Goal: Task Accomplishment & Management: Complete application form

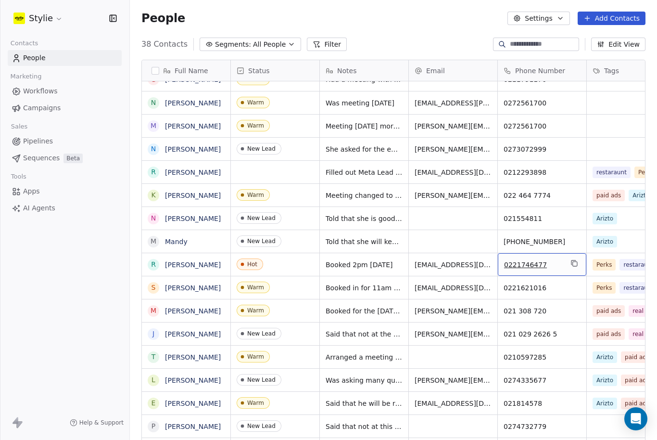
click at [614, 12] on button "Add Contacts" at bounding box center [612, 18] width 68 height 13
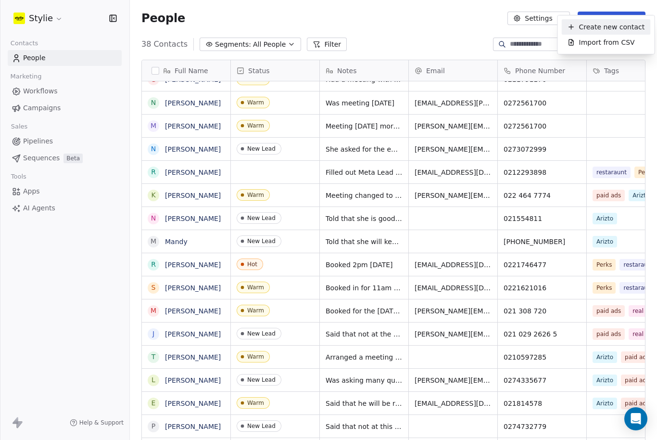
click at [599, 27] on span "Create new contact" at bounding box center [612, 27] width 66 height 10
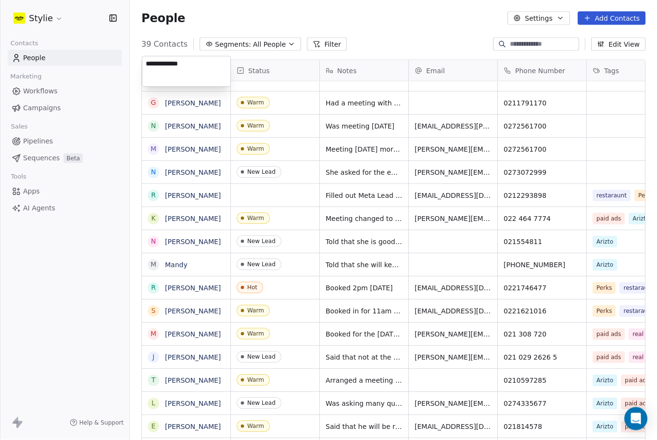
type textarea "**********"
click at [267, 40] on html "Stylie Contacts People Marketing Workflows Campaigns Sales Pipelines Sequences …" at bounding box center [328, 220] width 657 height 440
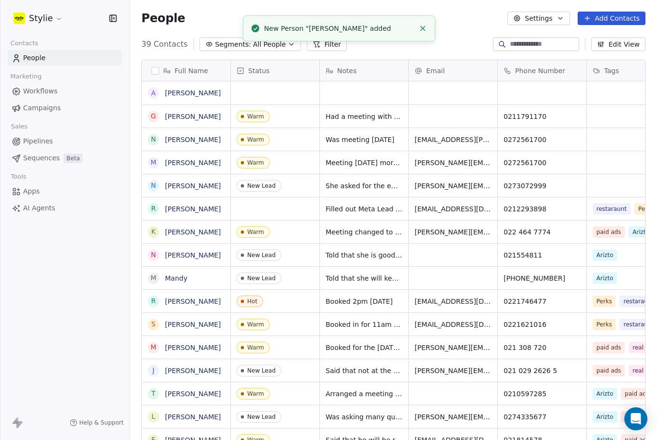
click at [260, 93] on div "grid" at bounding box center [275, 92] width 89 height 23
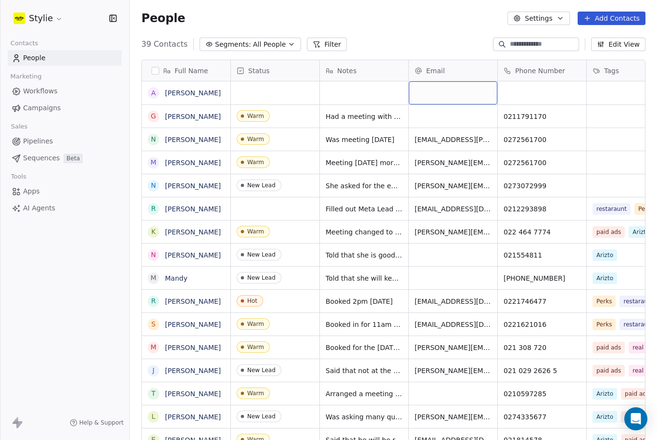
click at [429, 88] on div "grid" at bounding box center [453, 92] width 89 height 23
click at [462, 81] on div "grid" at bounding box center [453, 92] width 89 height 23
click at [452, 82] on div "grid" at bounding box center [453, 92] width 89 height 23
click at [452, 82] on input "email" at bounding box center [453, 81] width 85 height 19
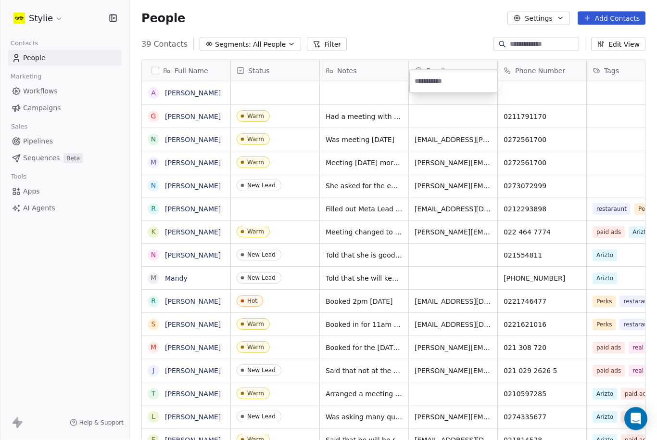
click at [452, 82] on input "email" at bounding box center [453, 81] width 85 height 19
type input "**********"
drag, startPoint x: 534, startPoint y: 86, endPoint x: 534, endPoint y: 52, distance: 33.7
click at [534, 52] on html "Stylie Contacts People Marketing Workflows Campaigns Sales Pipelines Sequences …" at bounding box center [328, 220] width 657 height 440
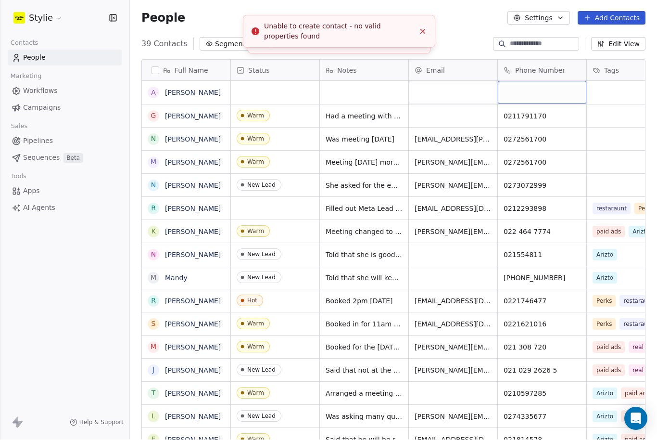
click at [536, 81] on div "grid" at bounding box center [542, 92] width 89 height 23
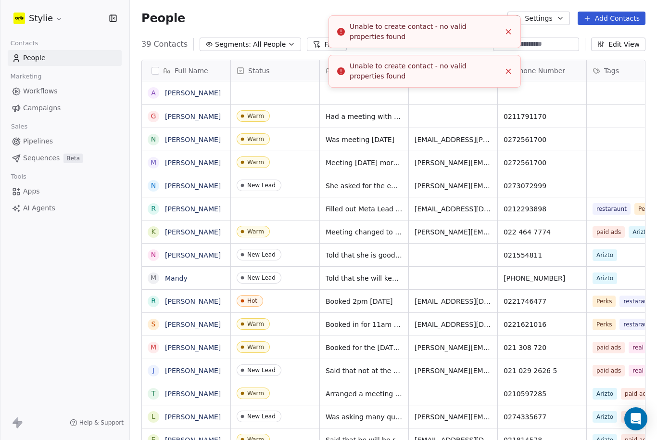
click at [504, 27] on icon "Close toast" at bounding box center [508, 31] width 9 height 9
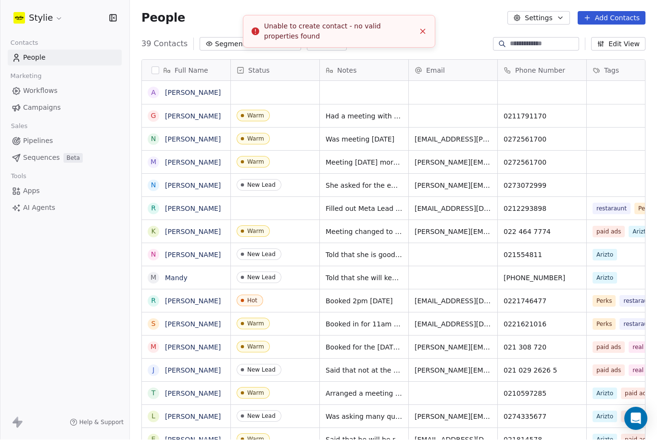
click at [423, 30] on icon "Close toast" at bounding box center [423, 31] width 9 height 9
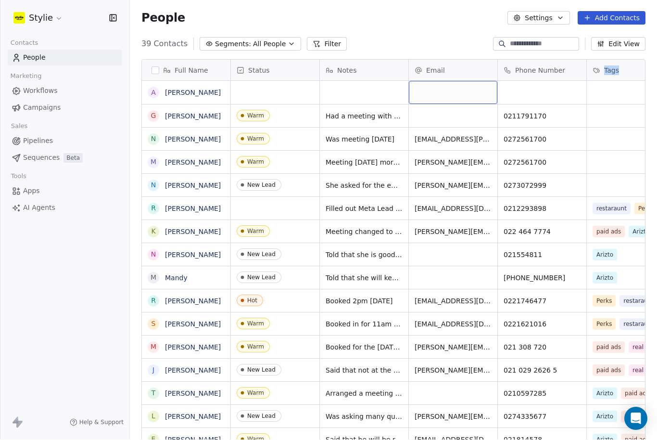
click at [423, 81] on div "grid" at bounding box center [453, 92] width 89 height 23
click at [423, 58] on input "email" at bounding box center [453, 61] width 85 height 19
type input "**********"
click at [537, 65] on html "Stylie Contacts People Marketing Workflows Campaigns Sales Pipelines Sequences …" at bounding box center [328, 220] width 657 height 440
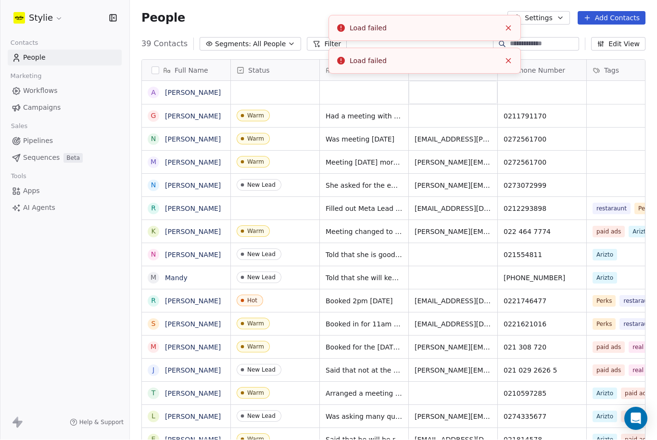
click at [502, 33] on button "Close toast" at bounding box center [508, 28] width 13 height 13
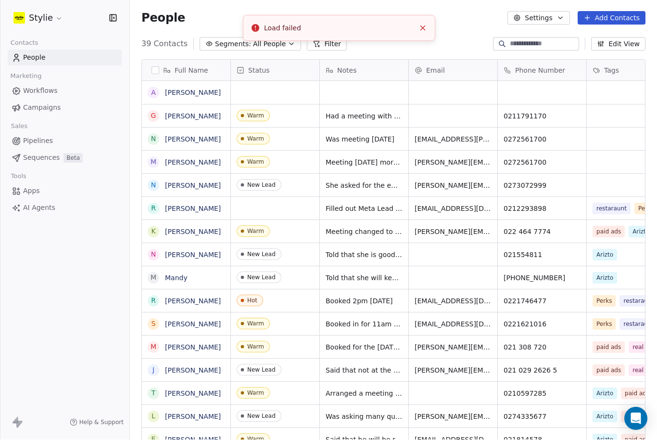
click at [423, 28] on line "Close toast" at bounding box center [423, 28] width 4 height 4
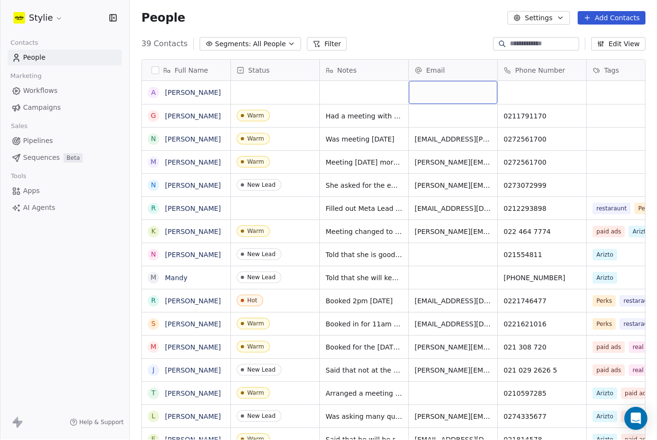
click at [434, 81] on div "grid" at bounding box center [453, 92] width 89 height 23
click at [433, 81] on div "grid" at bounding box center [453, 92] width 89 height 23
click at [433, 60] on input "email" at bounding box center [453, 61] width 85 height 19
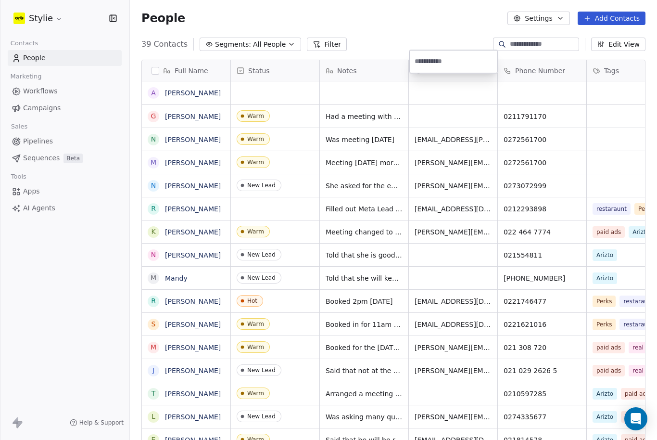
type input "**********"
click at [522, 46] on html "Stylie Contacts People Marketing Workflows Campaigns Sales Pipelines Sequences …" at bounding box center [328, 220] width 657 height 440
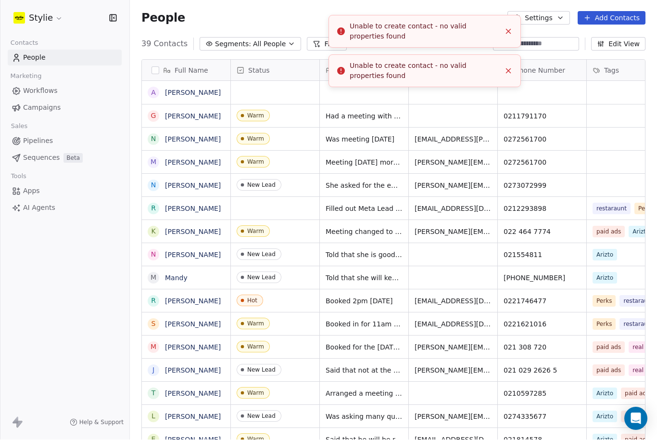
click at [507, 30] on line "Close toast" at bounding box center [509, 32] width 4 height 4
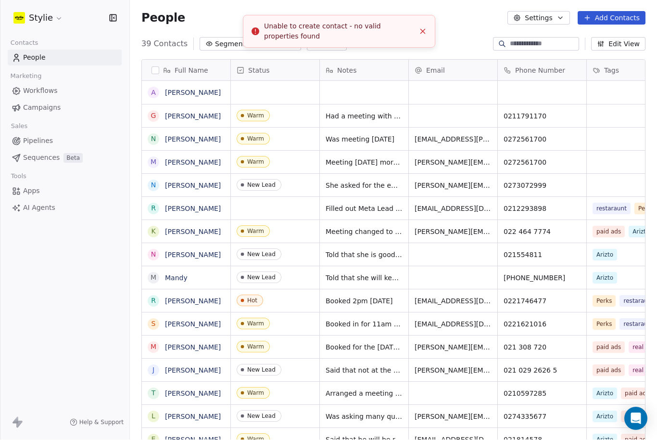
click at [422, 29] on icon "Close toast" at bounding box center [423, 31] width 9 height 9
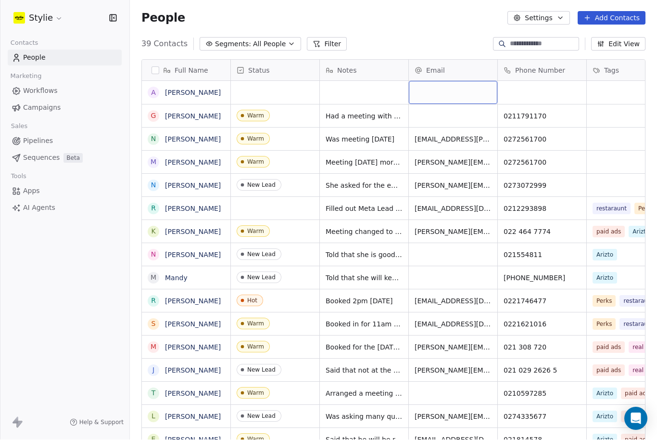
click at [453, 81] on div "grid" at bounding box center [453, 92] width 89 height 23
click at [450, 81] on div "grid" at bounding box center [453, 92] width 89 height 23
click at [458, 81] on div "grid" at bounding box center [453, 92] width 89 height 23
click at [549, 81] on div "grid" at bounding box center [542, 92] width 89 height 23
click at [543, 59] on input at bounding box center [542, 61] width 85 height 19
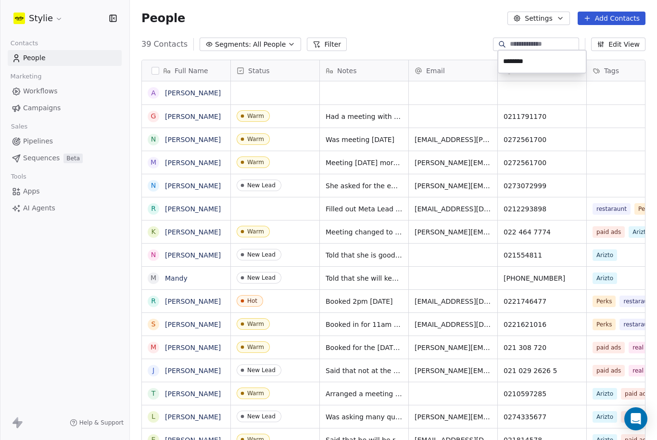
type input "*********"
drag, startPoint x: 598, startPoint y: 62, endPoint x: 598, endPoint y: 47, distance: 14.5
click at [598, 47] on html "Stylie Contacts People Marketing Workflows Campaigns Sales Pipelines Sequences …" at bounding box center [328, 220] width 657 height 440
click at [455, 81] on div "grid" at bounding box center [453, 92] width 89 height 23
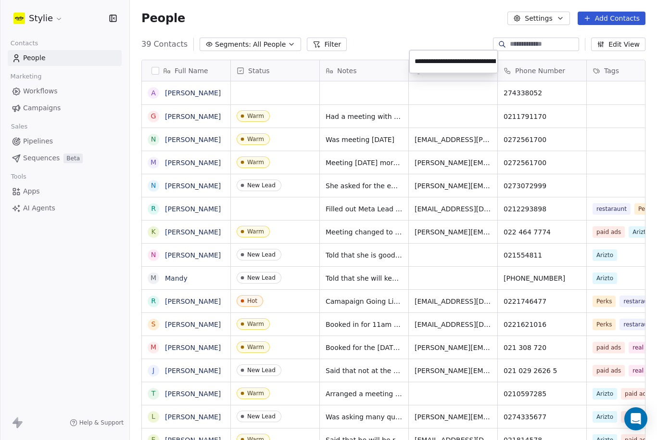
type input "**********"
click at [547, 76] on html "Stylie Contacts People Marketing Workflows Campaigns Sales Pipelines Sequences …" at bounding box center [328, 220] width 657 height 440
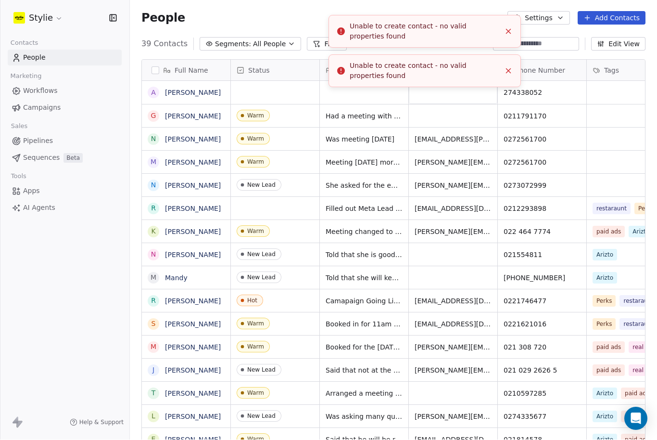
click at [502, 32] on button "Close toast" at bounding box center [508, 31] width 13 height 13
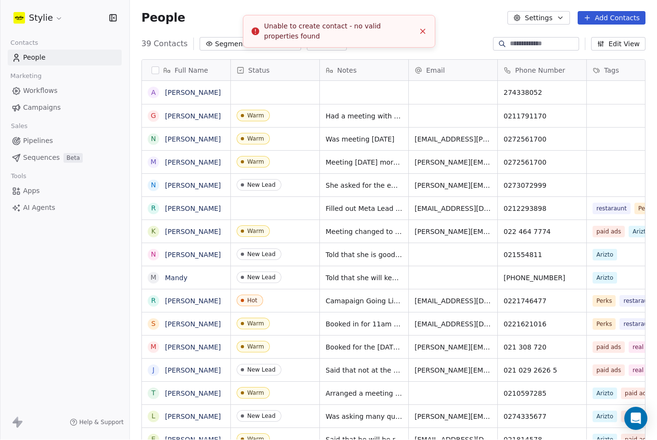
click at [420, 35] on button "Close toast" at bounding box center [423, 31] width 13 height 13
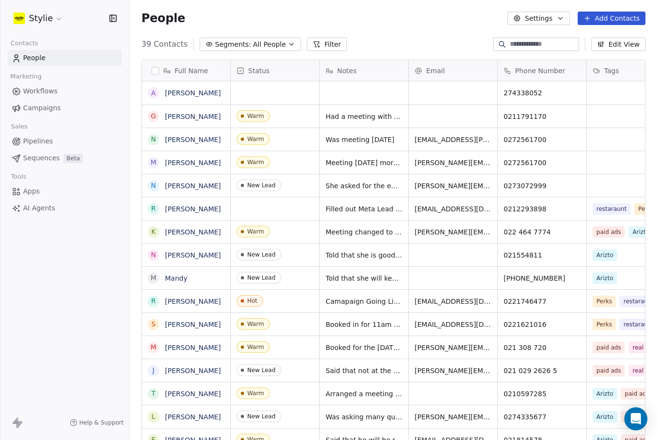
scroll to position [0, 0]
click at [429, 81] on div "grid" at bounding box center [453, 92] width 89 height 23
click at [445, 81] on div "grid" at bounding box center [453, 92] width 89 height 23
click at [452, 81] on div "grid" at bounding box center [453, 92] width 89 height 23
click at [464, 81] on div "grid" at bounding box center [453, 92] width 89 height 23
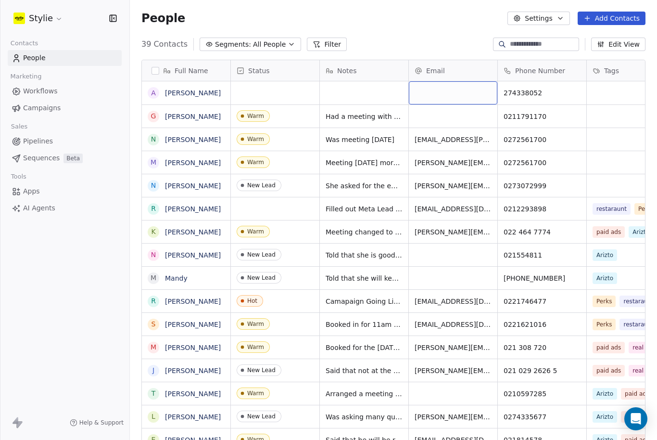
click at [463, 81] on div "grid" at bounding box center [453, 92] width 89 height 23
click at [475, 59] on input "email" at bounding box center [453, 61] width 85 height 19
type input "**********"
click at [604, 82] on html "Stylie Contacts People Marketing Workflows Campaigns Sales Pipelines Sequences …" at bounding box center [328, 220] width 657 height 440
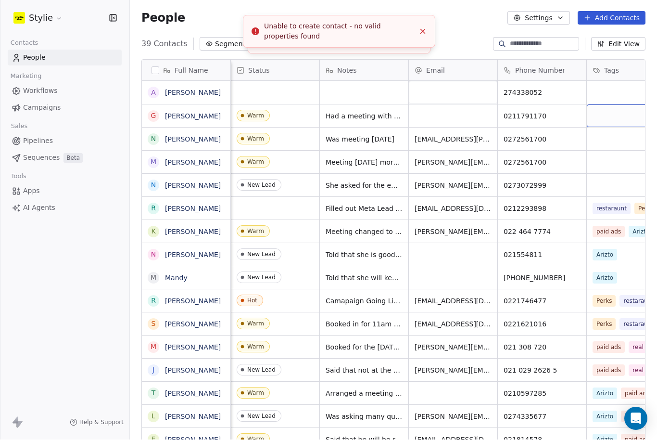
scroll to position [0, 31]
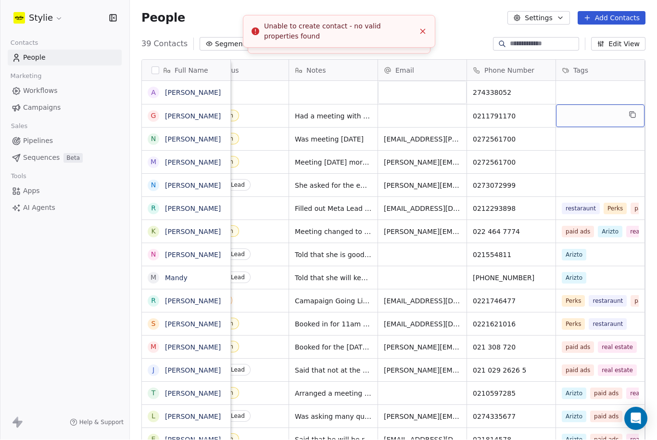
click at [419, 30] on icon "Close toast" at bounding box center [423, 31] width 9 height 9
click at [415, 33] on li "Unable to create contact - no valid properties found" at bounding box center [339, 31] width 192 height 33
click at [426, 35] on icon "Close toast" at bounding box center [423, 31] width 9 height 9
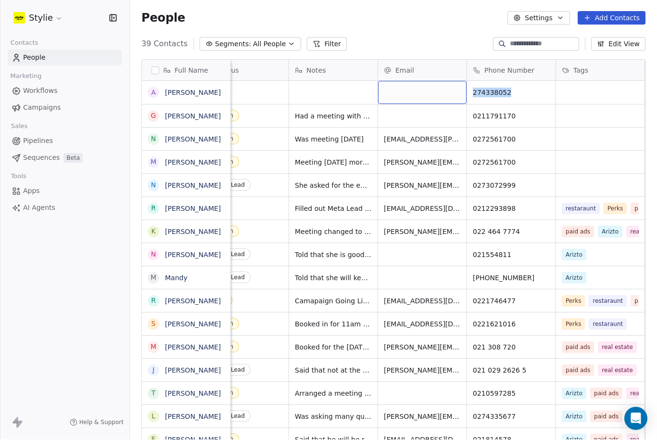
click at [405, 81] on div "grid" at bounding box center [422, 92] width 89 height 23
click at [0, 0] on html "Stylie Contacts People Marketing Workflows Campaigns Sales Pipelines Sequences …" at bounding box center [328, 220] width 657 height 440
click at [416, 81] on div "grid" at bounding box center [422, 92] width 89 height 23
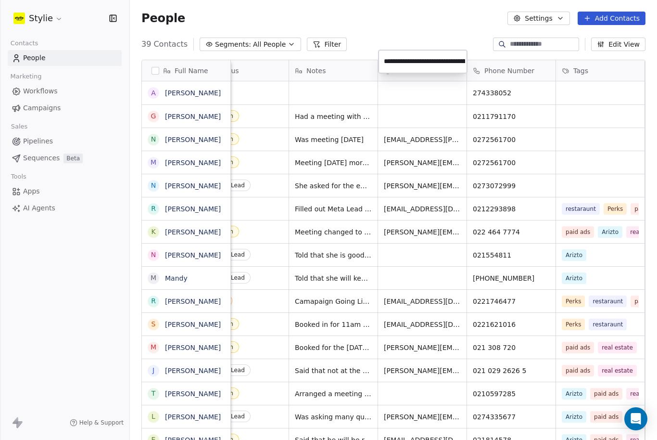
click at [394, 59] on input "**********" at bounding box center [423, 61] width 85 height 19
type input "**********"
click at [572, 44] on html "Stylie Contacts People Marketing Workflows Campaigns Sales Pipelines Sequences …" at bounding box center [328, 220] width 657 height 440
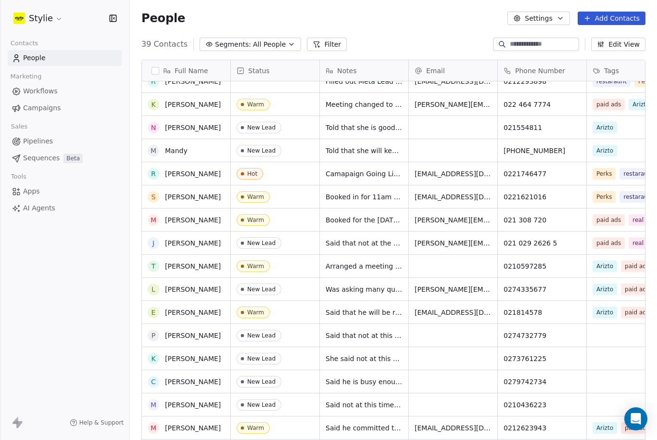
scroll to position [127, 0]
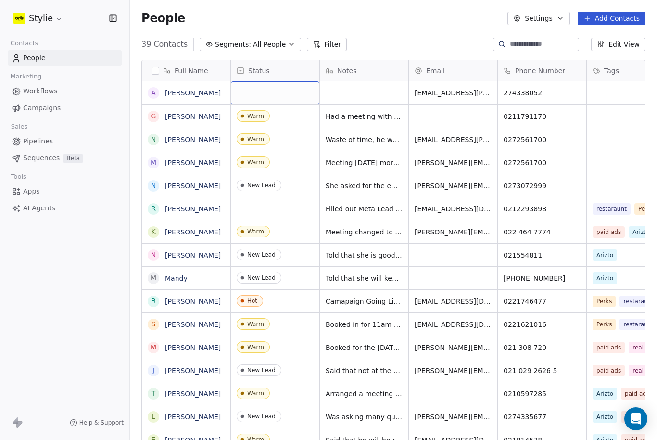
click at [279, 81] on div "grid" at bounding box center [275, 92] width 89 height 23
click at [286, 81] on div "grid" at bounding box center [275, 92] width 89 height 23
click at [256, 81] on div "grid" at bounding box center [275, 92] width 89 height 23
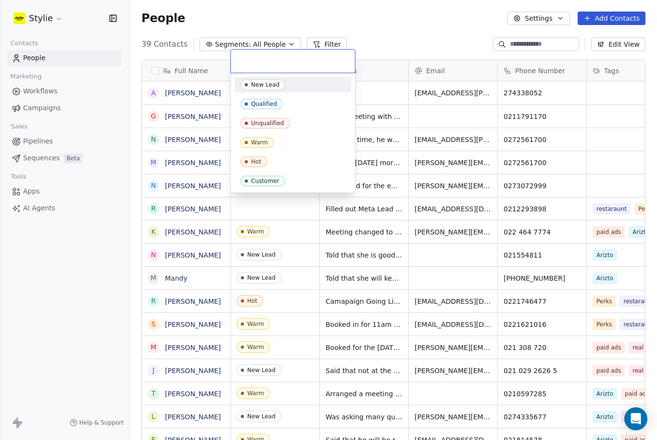
click at [256, 61] on input "text" at bounding box center [293, 61] width 113 height 11
click at [258, 142] on div "Warm" at bounding box center [259, 142] width 17 height 7
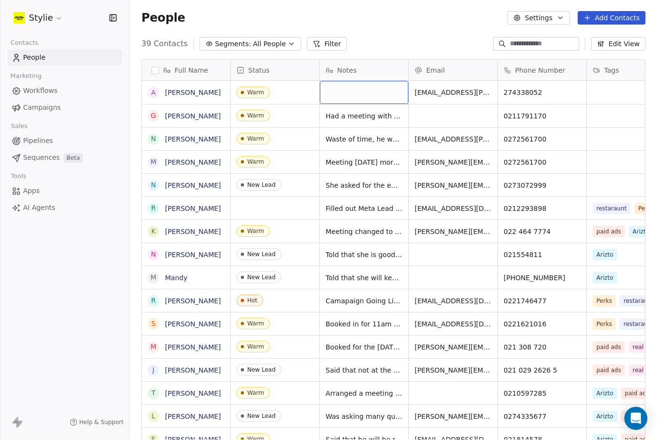
click at [337, 81] on div "grid" at bounding box center [364, 92] width 89 height 23
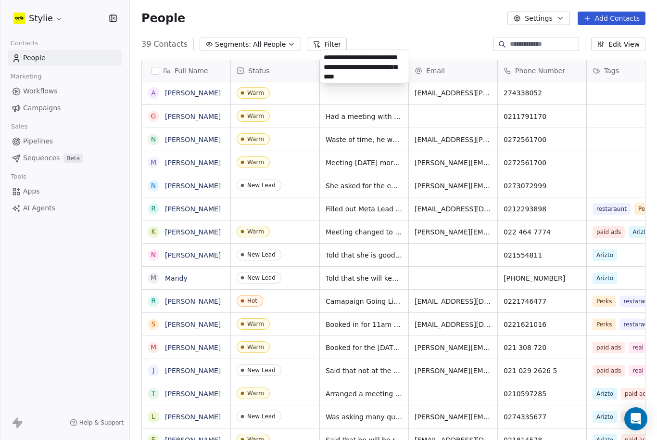
type textarea "**********"
click at [599, 59] on html "Stylie Contacts People Marketing Workflows Campaigns Sales Pipelines Sequences …" at bounding box center [328, 220] width 657 height 440
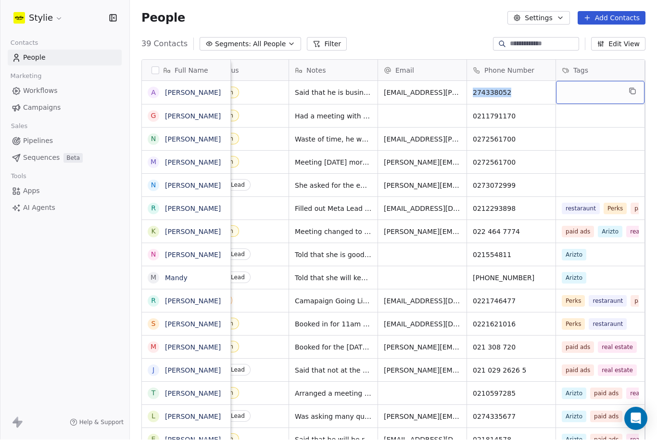
click at [608, 81] on div "grid" at bounding box center [600, 92] width 89 height 23
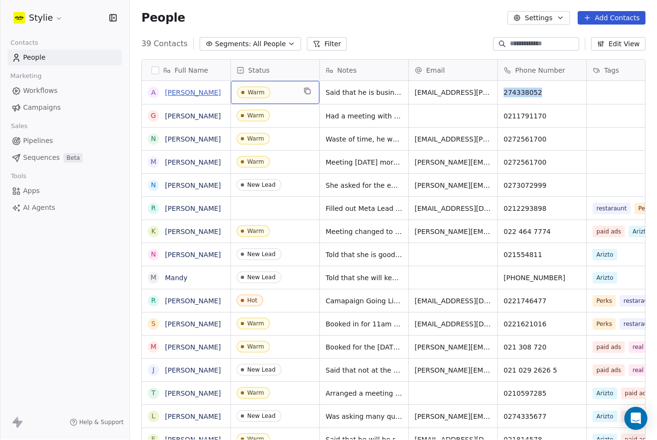
click at [173, 89] on link "[PERSON_NAME]" at bounding box center [193, 93] width 56 height 8
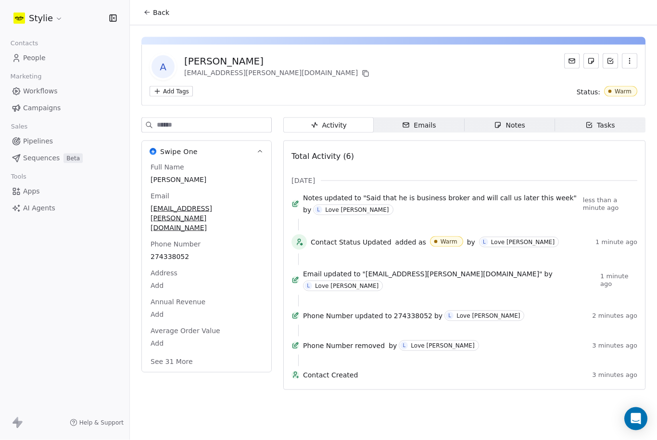
click at [533, 117] on span "Notes Notes" at bounding box center [510, 124] width 90 height 15
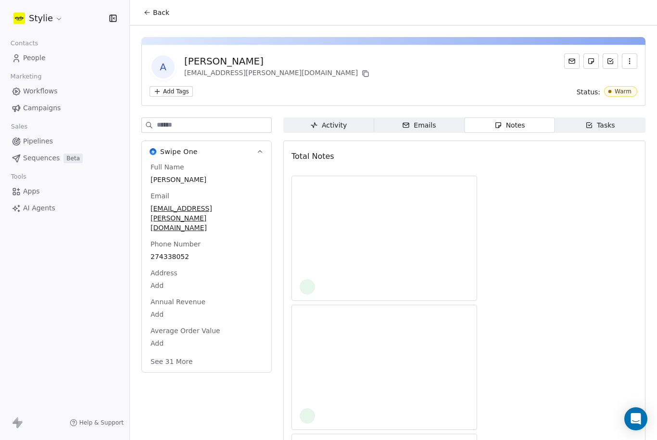
click at [604, 120] on div "Tasks" at bounding box center [601, 125] width 30 height 10
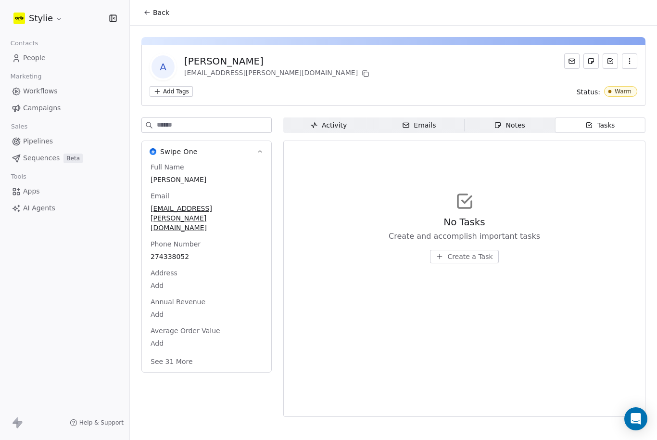
click at [477, 252] on span "Create a Task" at bounding box center [469, 257] width 45 height 10
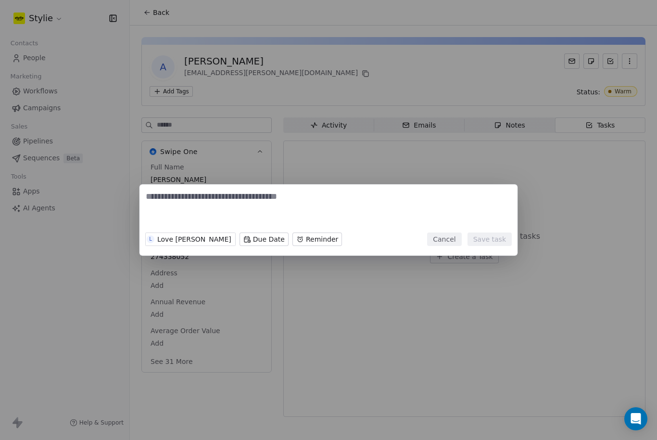
scroll to position [29, 0]
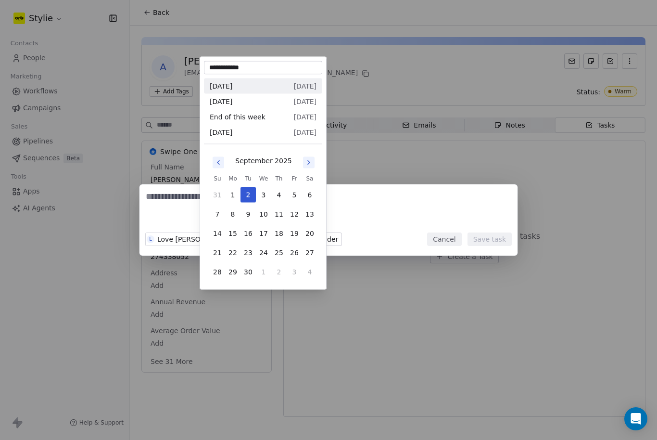
click at [226, 239] on body "**********" at bounding box center [328, 220] width 657 height 440
click at [300, 195] on button "5" at bounding box center [294, 194] width 15 height 15
type input "**********"
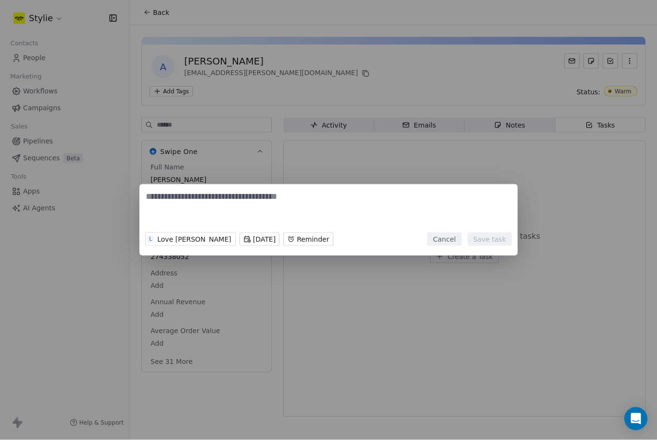
click at [196, 197] on textarea at bounding box center [329, 210] width 366 height 38
click at [196, 196] on textarea at bounding box center [329, 210] width 366 height 38
type textarea "**********"
click at [305, 237] on body "**********" at bounding box center [328, 220] width 657 height 440
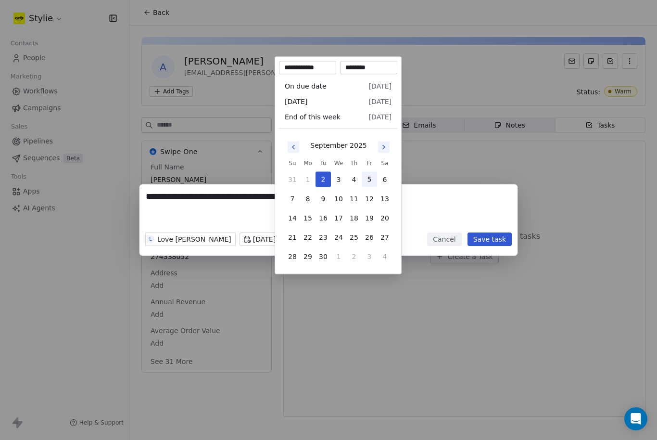
click at [372, 182] on button "5" at bounding box center [369, 179] width 15 height 15
type input "**********"
click at [505, 242] on div "**********" at bounding box center [328, 219] width 657 height 71
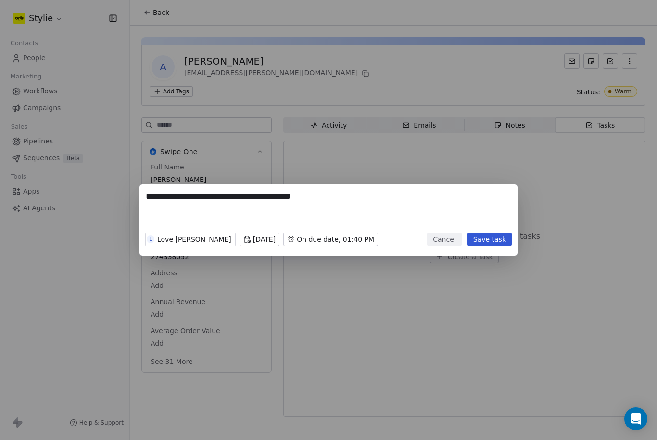
click at [501, 241] on button "Save task" at bounding box center [490, 238] width 44 height 13
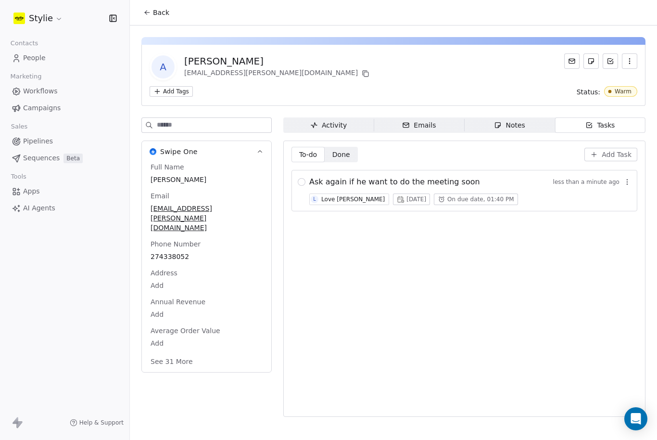
click at [428, 120] on div "Emails" at bounding box center [419, 125] width 34 height 10
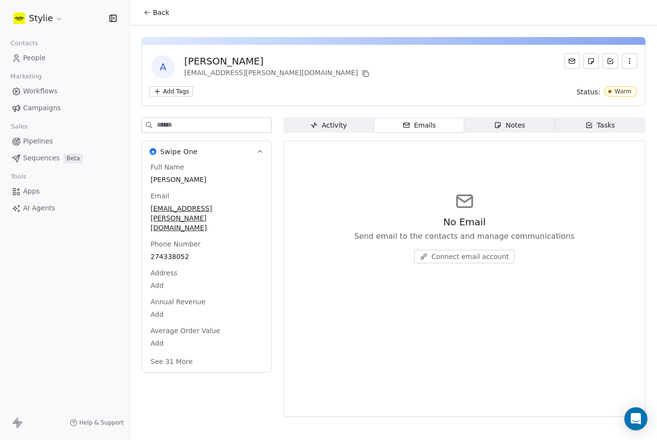
click at [329, 120] on div "Activity" at bounding box center [328, 125] width 37 height 10
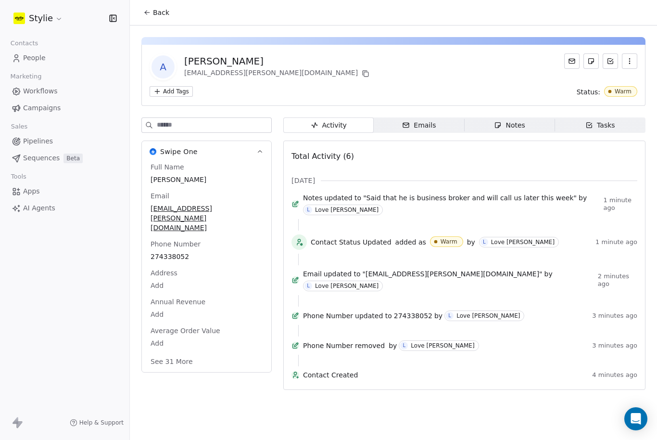
click at [42, 86] on span "Workflows" at bounding box center [40, 91] width 35 height 10
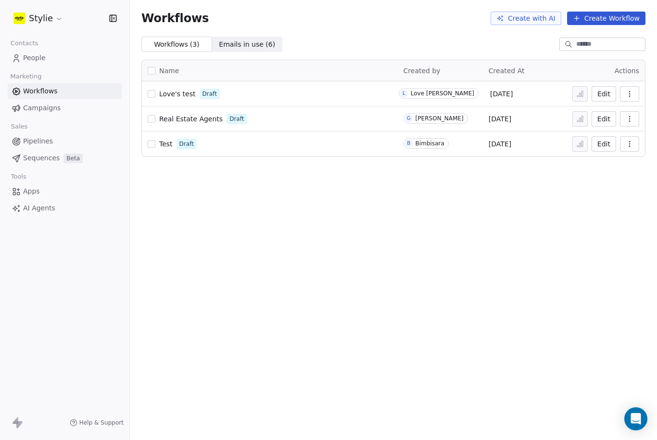
scroll to position [15, 0]
click at [191, 90] on span "Love's test" at bounding box center [177, 94] width 37 height 8
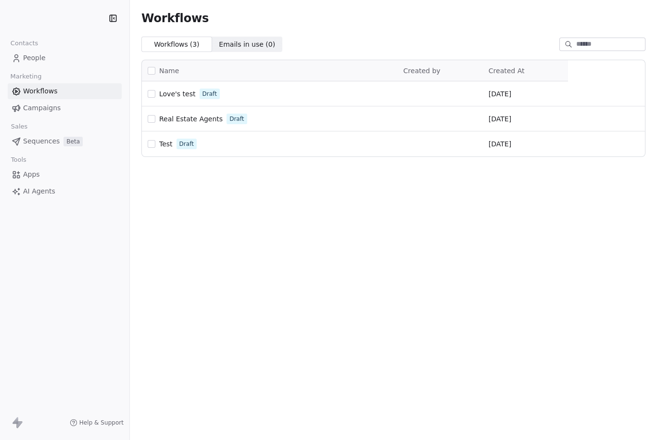
scroll to position [16, 0]
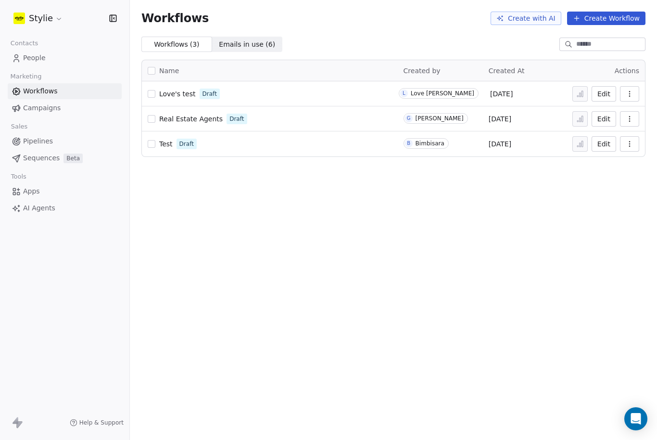
click at [52, 153] on span "Sequences" at bounding box center [41, 158] width 37 height 10
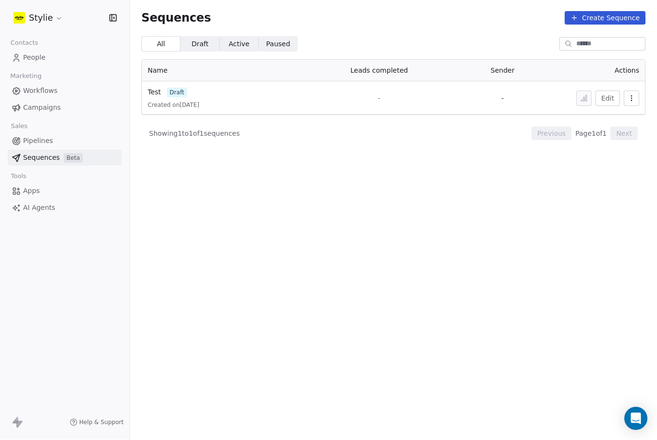
scroll to position [20, 0]
click at [44, 53] on span "People" at bounding box center [34, 58] width 23 height 10
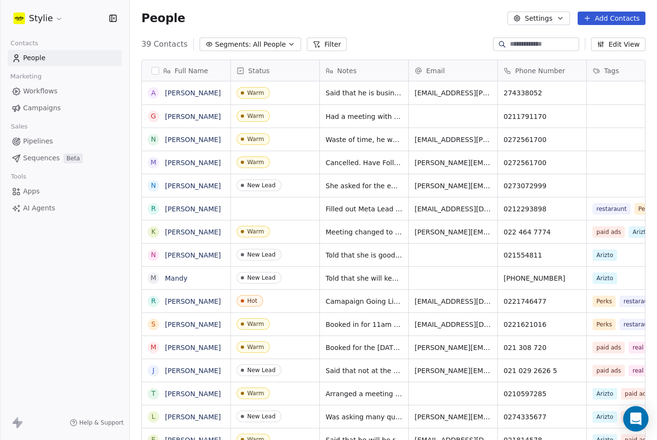
click at [636, 414] on icon "Open Intercom Messenger" at bounding box center [635, 418] width 11 height 13
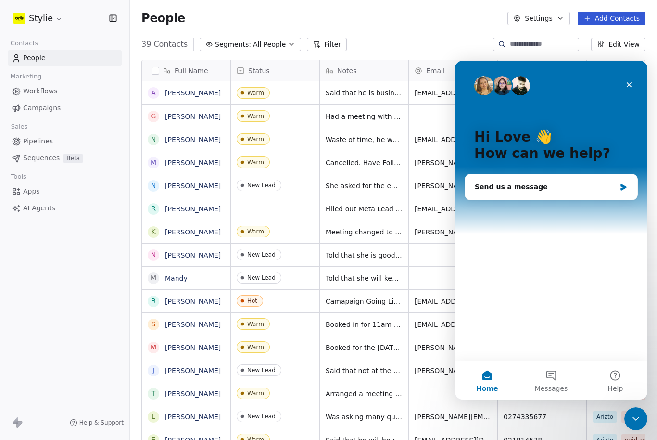
click at [32, 275] on div "Stylie Contacts People Marketing Workflows Campaigns Sales Pipelines Sequences …" at bounding box center [64, 220] width 129 height 440
click at [628, 81] on div "Close" at bounding box center [629, 84] width 17 height 17
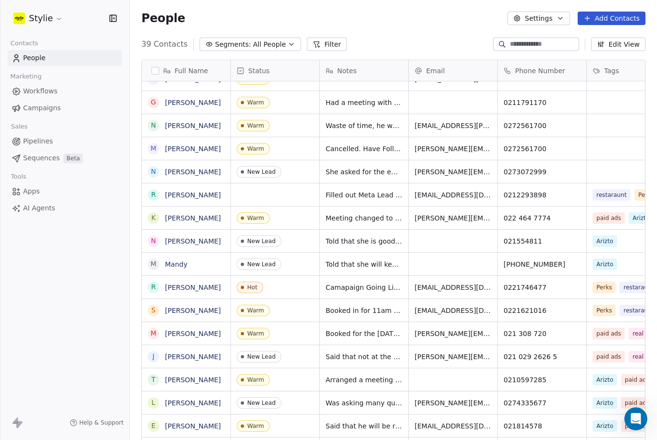
click at [68, 288] on div "Stylie Contacts People Marketing Workflows Campaigns Sales Pipelines Sequences …" at bounding box center [64, 220] width 129 height 440
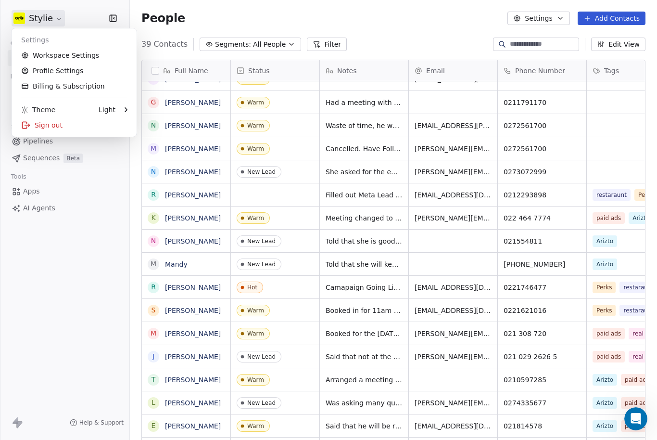
click at [58, 17] on html "Stylie Contacts People Marketing Workflows Campaigns Sales Pipelines Sequences …" at bounding box center [328, 220] width 657 height 440
click at [150, 111] on icon at bounding box center [146, 109] width 7 height 7
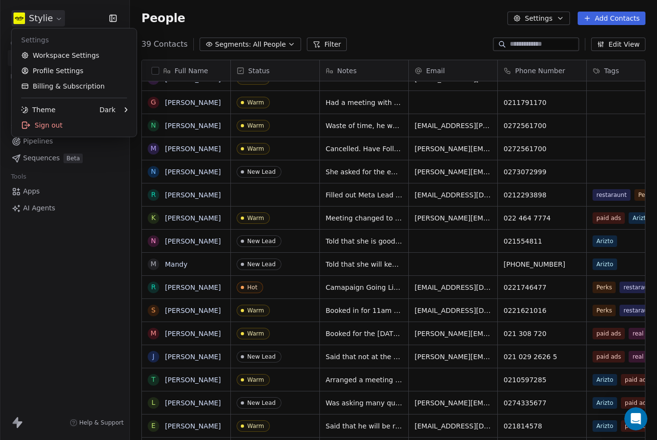
click at [88, 332] on html "Stylie Contacts People Marketing Workflows Campaigns Sales Pipelines Sequences …" at bounding box center [328, 220] width 657 height 440
click at [62, 17] on html "Stylie Contacts People Marketing Workflows Campaigns Sales Pipelines Sequences …" at bounding box center [328, 220] width 657 height 440
click at [111, 110] on div "Dark" at bounding box center [108, 110] width 16 height 10
click at [159, 113] on div "Light" at bounding box center [169, 109] width 64 height 15
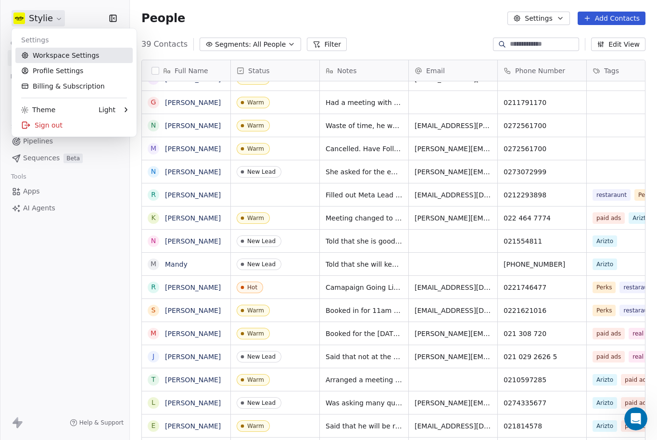
click at [88, 57] on link "Workspace Settings" at bounding box center [73, 55] width 117 height 15
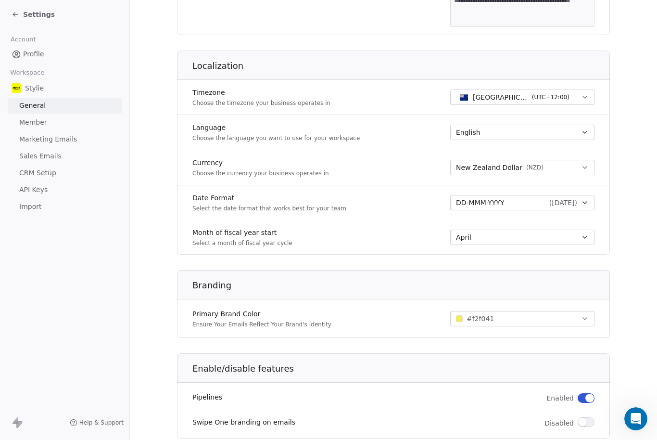
scroll to position [354, 0]
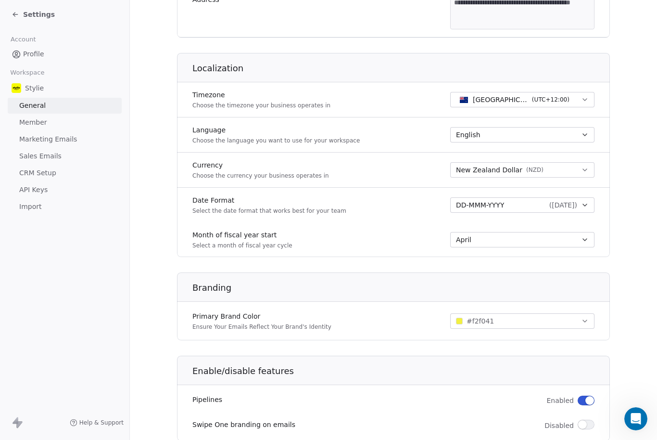
click at [54, 16] on div "Settings" at bounding box center [67, 14] width 110 height 13
click at [41, 13] on span "Settings" at bounding box center [39, 15] width 32 height 10
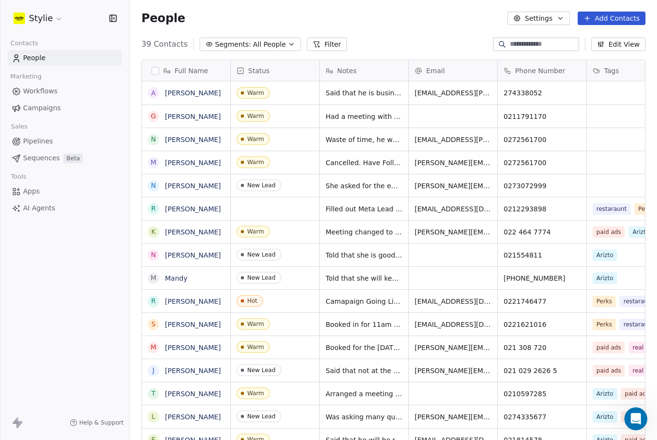
scroll to position [415, 527]
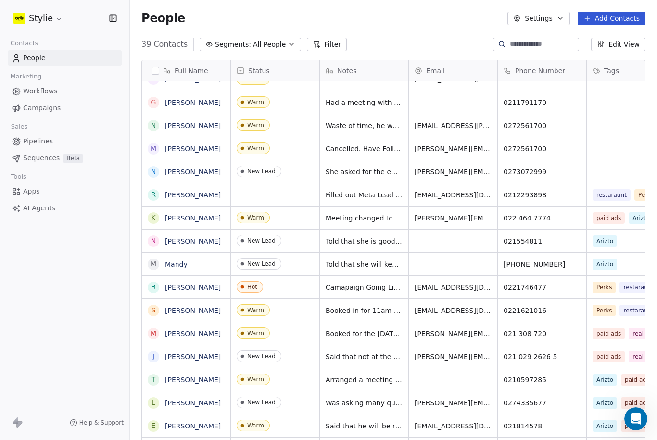
click at [52, 111] on span "Campaigns" at bounding box center [42, 108] width 38 height 10
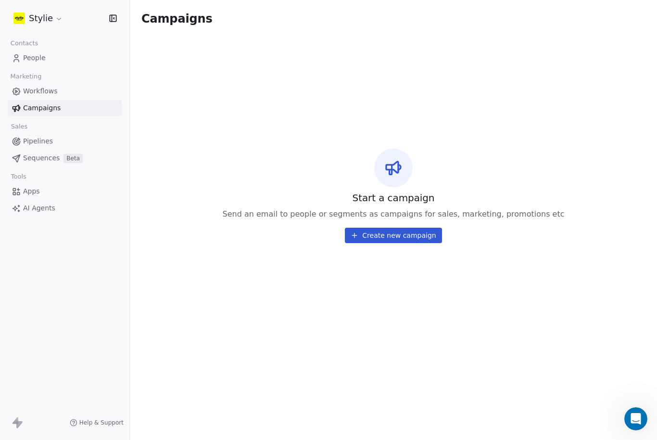
click at [50, 93] on span "Workflows" at bounding box center [40, 91] width 35 height 10
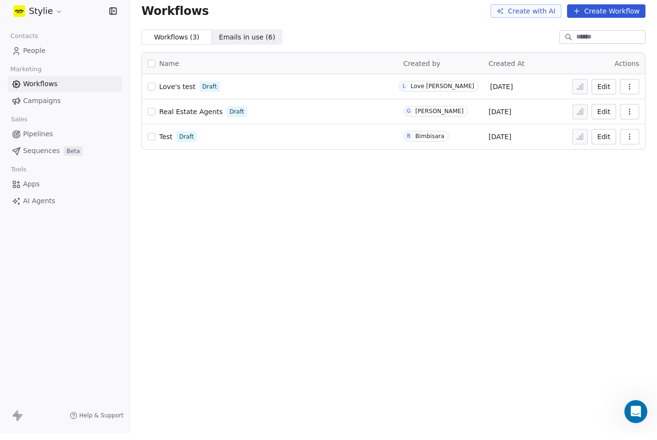
scroll to position [2, 0]
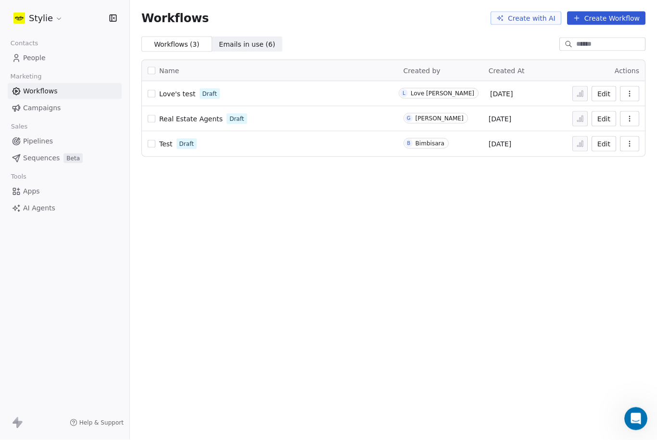
click at [42, 147] on link "Pipelines" at bounding box center [65, 141] width 114 height 16
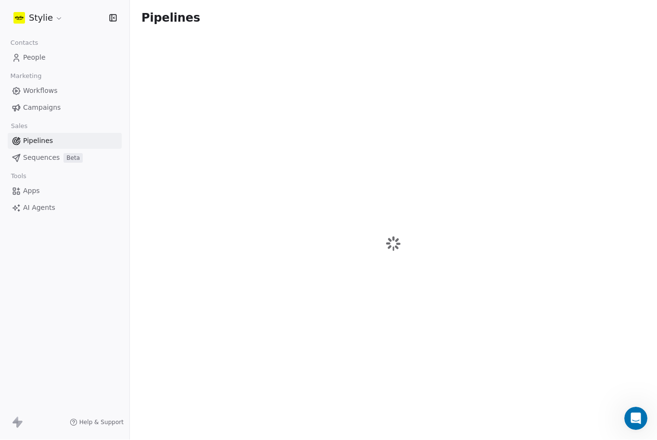
click at [41, 161] on span "Sequences" at bounding box center [41, 158] width 37 height 10
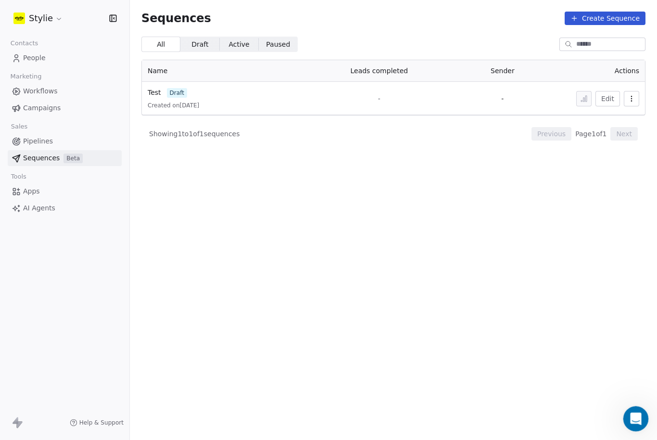
click at [640, 419] on icon "Open Intercom Messenger" at bounding box center [635, 417] width 16 height 16
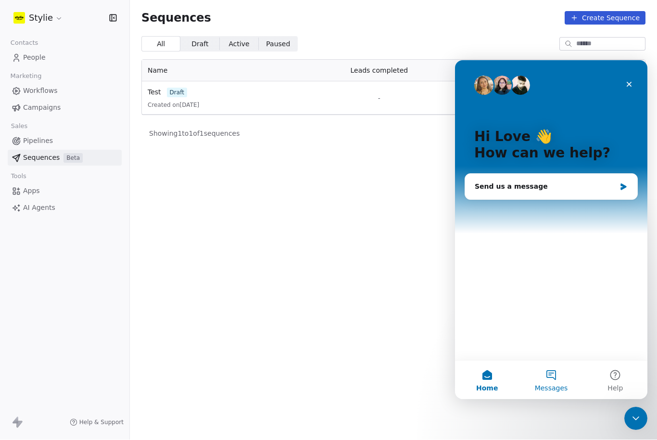
click at [550, 380] on button "Messages" at bounding box center [551, 379] width 64 height 38
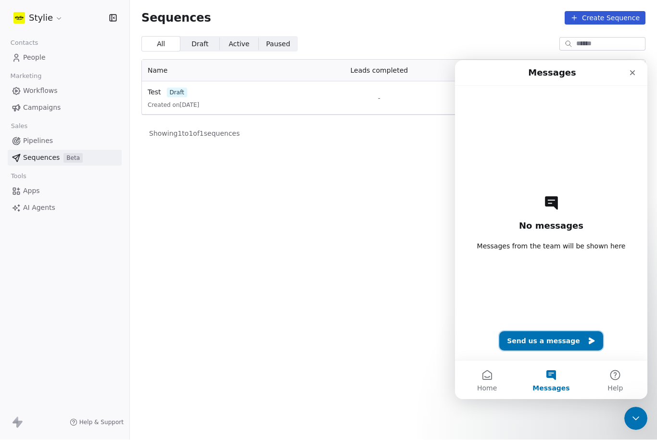
click at [550, 342] on button "Send us a message" at bounding box center [551, 340] width 104 height 19
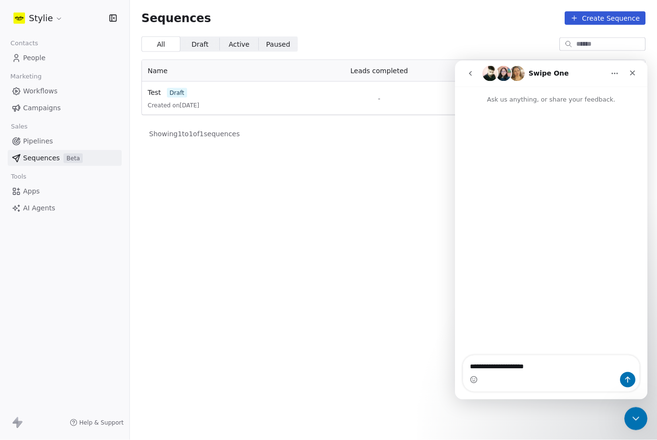
type textarea "**********"
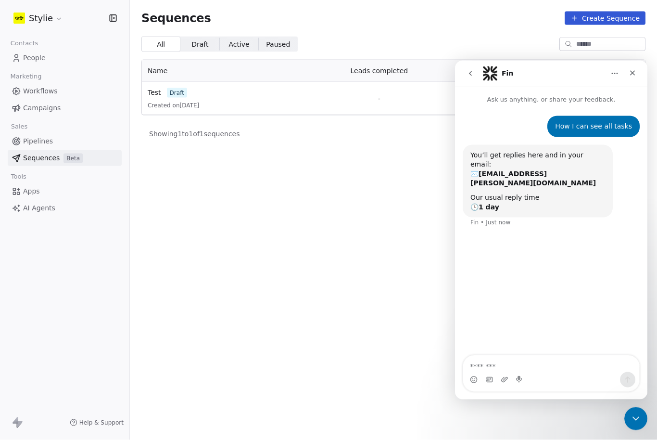
click at [237, 45] on span "Active" at bounding box center [239, 44] width 21 height 10
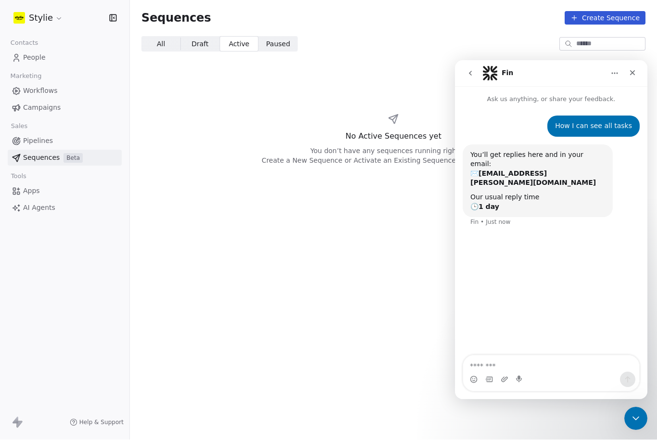
click at [237, 44] on span "Active" at bounding box center [239, 44] width 21 height 10
click at [267, 46] on span "Paused" at bounding box center [278, 44] width 24 height 10
click at [275, 44] on span "Paused" at bounding box center [278, 44] width 24 height 10
click at [281, 43] on span "Paused" at bounding box center [278, 44] width 24 height 10
click at [290, 271] on section "Sequences Create Sequence All All Draft Draft Active Active Paused Paused No Pa…" at bounding box center [393, 220] width 527 height 440
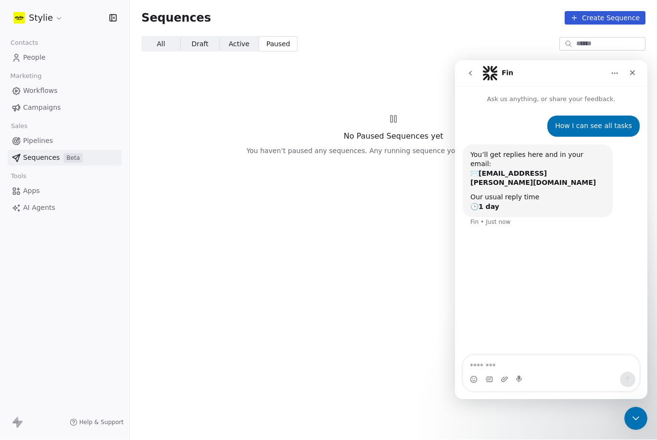
click at [279, 254] on section "Sequences Create Sequence All All Draft Draft Active Active Paused Paused No Pa…" at bounding box center [393, 220] width 527 height 440
click at [32, 57] on span "People" at bounding box center [34, 58] width 23 height 10
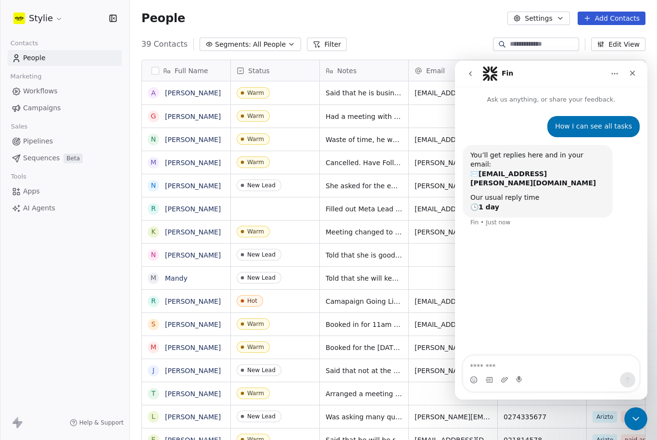
scroll to position [415, 527]
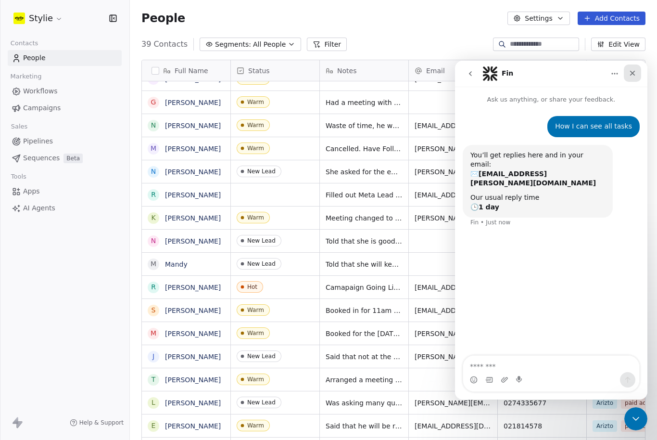
click at [640, 75] on div "Close" at bounding box center [632, 72] width 17 height 17
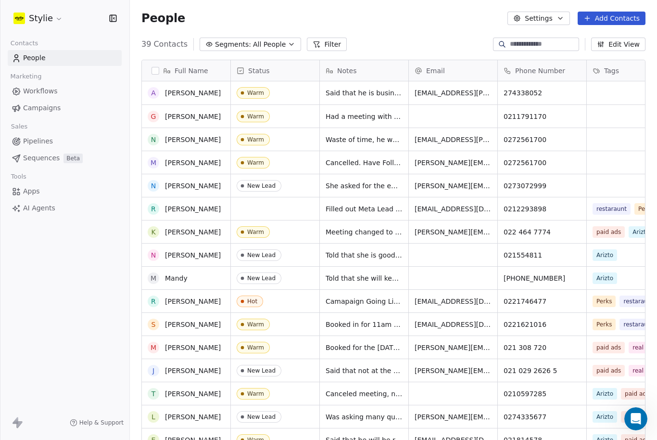
scroll to position [0, 0]
drag, startPoint x: 291, startPoint y: 8, endPoint x: 0, endPoint y: 0, distance: 291.2
click at [0, 0] on html "Stylie Contacts People Marketing Workflows Campaigns Sales Pipelines Sequences …" at bounding box center [328, 220] width 657 height 440
click at [45, 141] on span "Pipelines" at bounding box center [38, 141] width 30 height 10
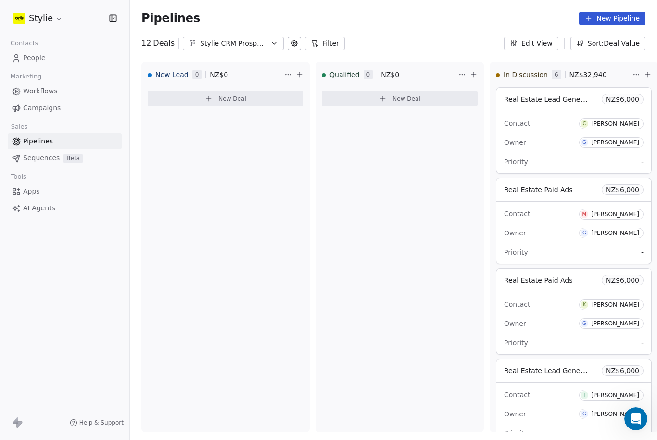
click at [264, 46] on div "Stylie CRM Prospecting" at bounding box center [233, 43] width 66 height 10
click at [439, 22] on html "Stylie Contacts People Marketing Workflows Campaigns Sales Pipelines Sequences …" at bounding box center [328, 220] width 657 height 440
click at [333, 39] on button "Filter" at bounding box center [325, 43] width 40 height 13
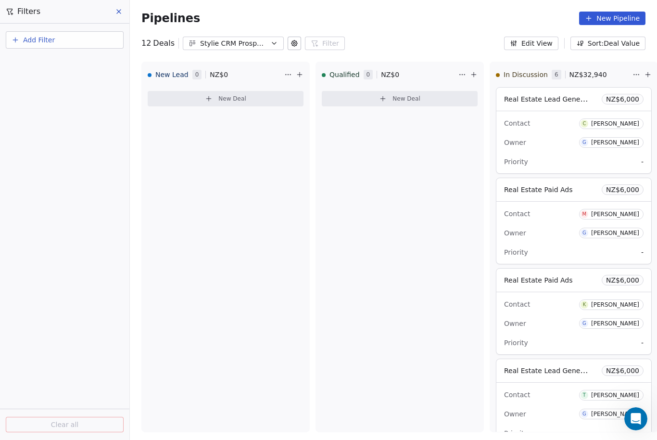
click at [89, 39] on button "Add Filter" at bounding box center [65, 39] width 118 height 17
click at [101, 39] on html "Stylie Contacts People Marketing Workflows Campaigns Sales Pipelines Sequences …" at bounding box center [328, 220] width 657 height 440
click at [126, 11] on button at bounding box center [119, 11] width 14 height 13
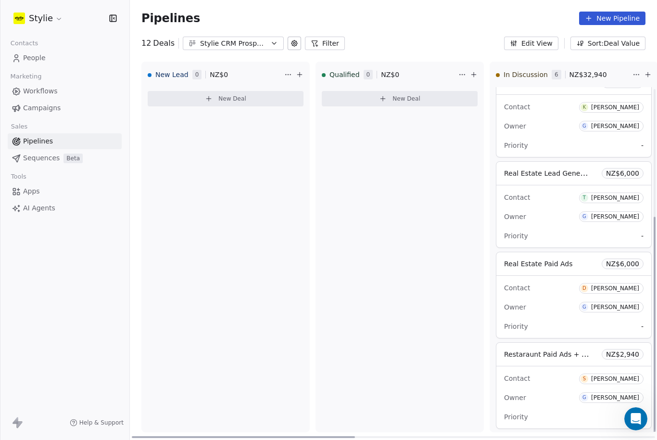
scroll to position [196, 0]
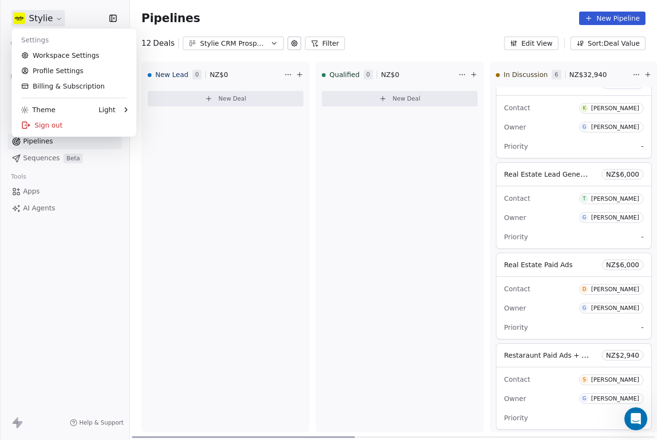
click at [92, 53] on link "Workspace Settings" at bounding box center [73, 55] width 117 height 15
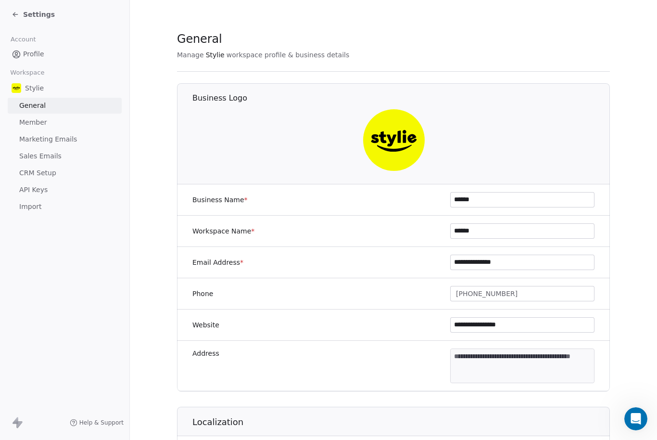
click at [53, 174] on span "CRM Setup" at bounding box center [37, 173] width 37 height 10
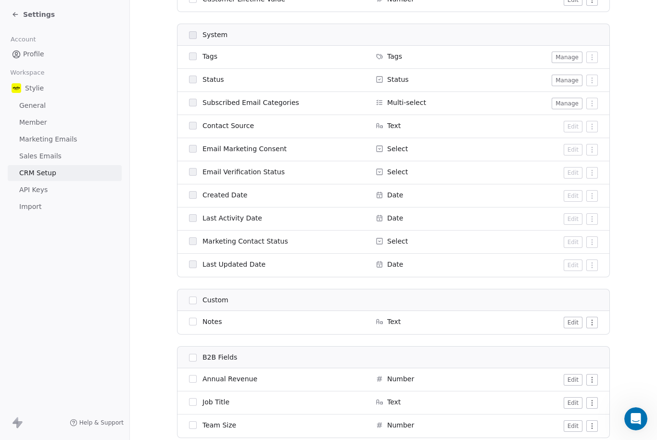
scroll to position [474, 0]
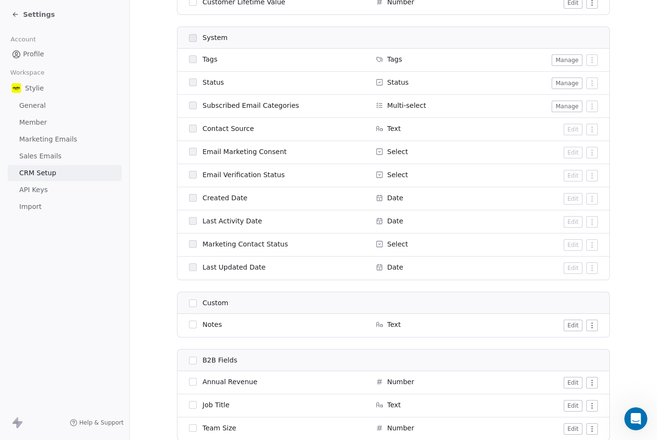
click at [34, 210] on span "Import" at bounding box center [30, 207] width 22 height 10
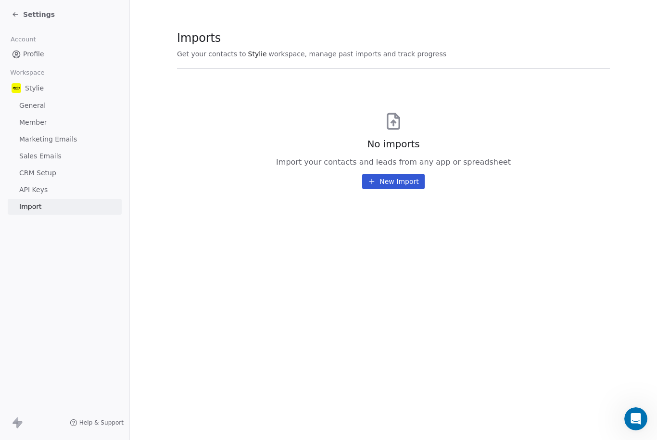
click at [61, 141] on span "Marketing Emails" at bounding box center [48, 139] width 58 height 10
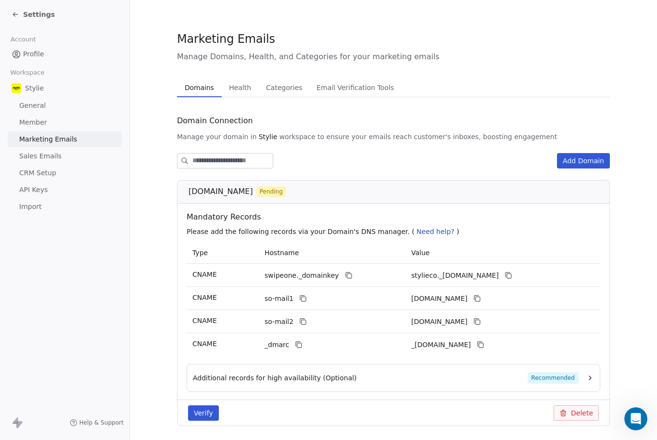
click at [385, 83] on span "Email Verification Tools" at bounding box center [355, 87] width 85 height 13
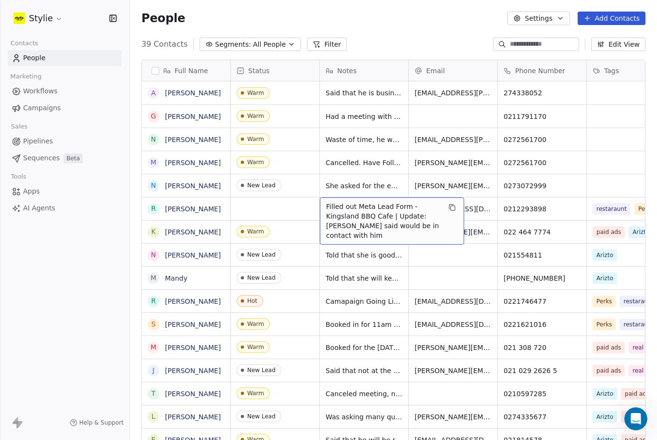
scroll to position [12, 0]
click at [395, 202] on span "Filled out Meta Lead Form - Kingsland BBQ Cafe | Update: [PERSON_NAME] said wou…" at bounding box center [383, 221] width 115 height 38
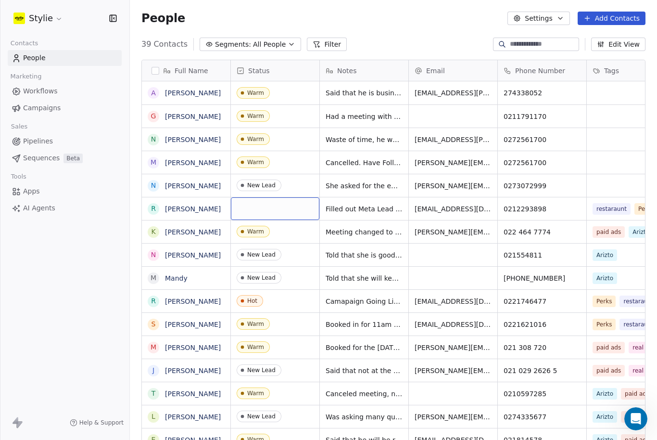
click at [267, 197] on div "grid" at bounding box center [275, 208] width 89 height 23
click at [302, 199] on div "grid" at bounding box center [275, 208] width 89 height 23
click at [301, 198] on div "grid" at bounding box center [275, 208] width 89 height 23
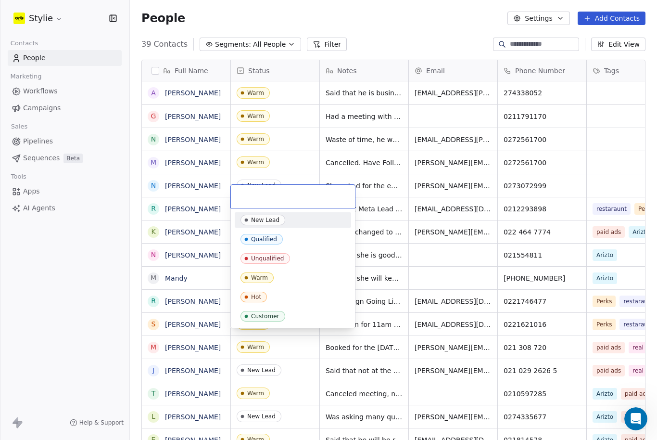
scroll to position [12, 0]
click at [282, 223] on span "New Lead" at bounding box center [263, 220] width 45 height 11
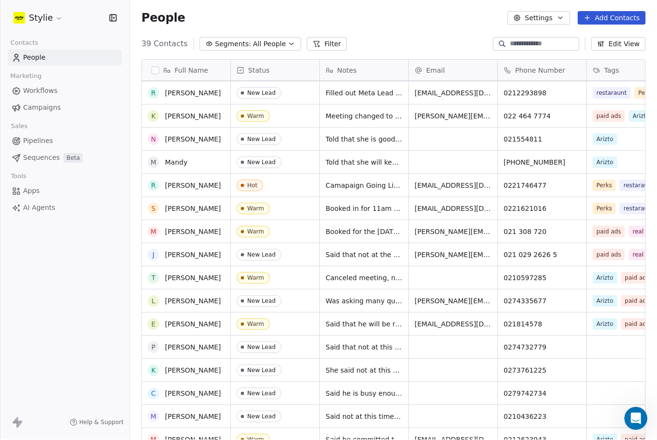
scroll to position [133, 0]
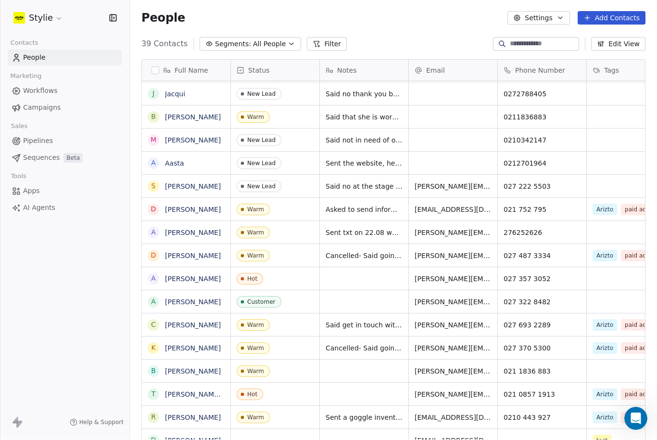
click at [379, 383] on div "grid" at bounding box center [364, 394] width 89 height 23
click at [361, 383] on div "grid" at bounding box center [364, 394] width 89 height 23
click at [359, 383] on div "grid" at bounding box center [364, 394] width 89 height 23
click at [356, 383] on div "grid" at bounding box center [364, 394] width 89 height 23
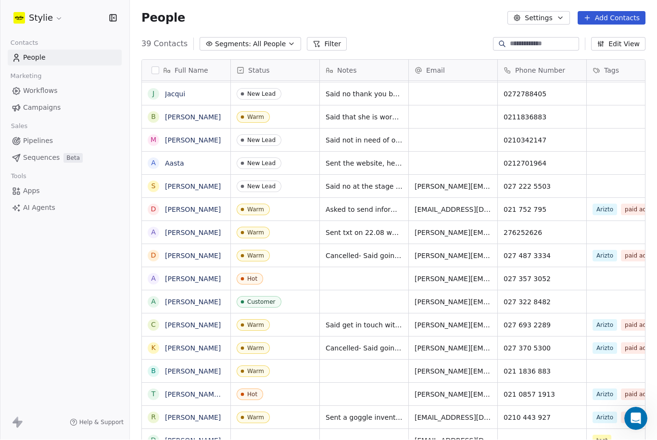
click at [336, 383] on div "grid" at bounding box center [364, 394] width 89 height 23
click at [340, 383] on div "grid" at bounding box center [364, 394] width 89 height 23
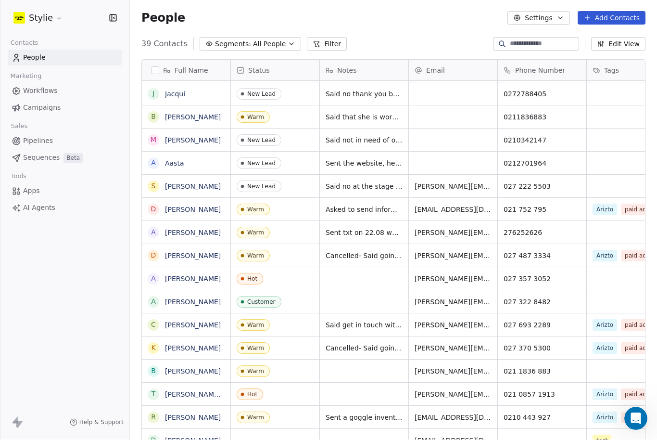
click at [340, 383] on div "grid" at bounding box center [364, 394] width 89 height 23
click at [336, 383] on div "grid" at bounding box center [364, 394] width 89 height 23
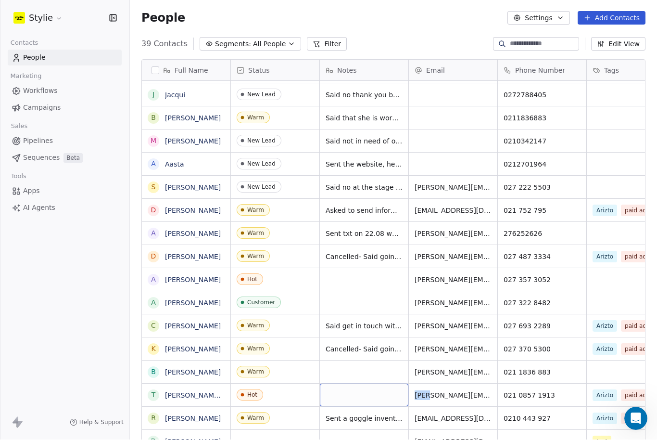
click at [367, 384] on div "grid" at bounding box center [364, 395] width 89 height 23
click at [367, 361] on textarea at bounding box center [364, 367] width 88 height 30
type textarea "**********"
click at [479, 330] on html "Stylie Contacts People Marketing Workflows Campaigns Sales Pipelines Sequences …" at bounding box center [328, 220] width 657 height 440
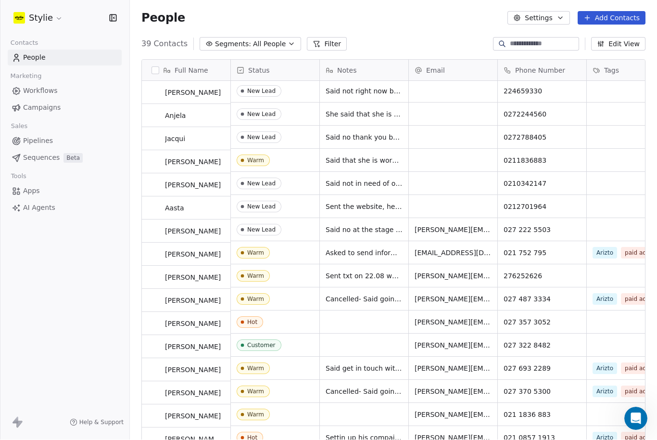
scroll to position [485, 0]
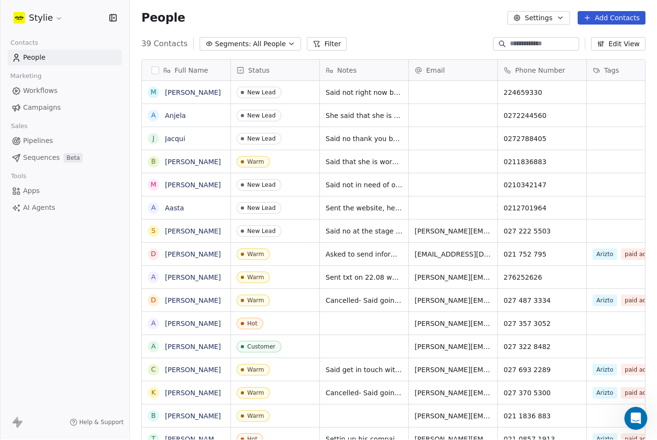
click at [388, 227] on span "Said no at the stage but will keep in mind 22.08" at bounding box center [364, 232] width 77 height 10
click at [389, 157] on span "Said that she is working part time and have a baby, so once she get back to nor…" at bounding box center [364, 162] width 77 height 10
click at [386, 157] on span "Said that she is working part time and have a baby, so once she get back to nor…" at bounding box center [364, 162] width 77 height 10
click at [364, 134] on span "Said no thank you but we can do a follow up request in a month" at bounding box center [364, 139] width 77 height 10
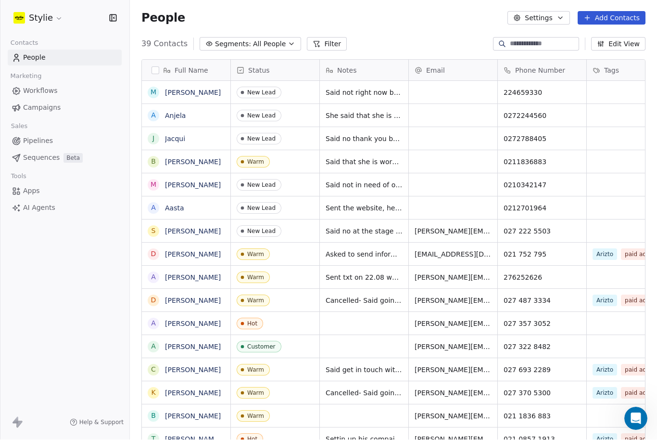
click at [340, 127] on div "Said no thank you but we can do a follow up request in a month" at bounding box center [364, 138] width 89 height 23
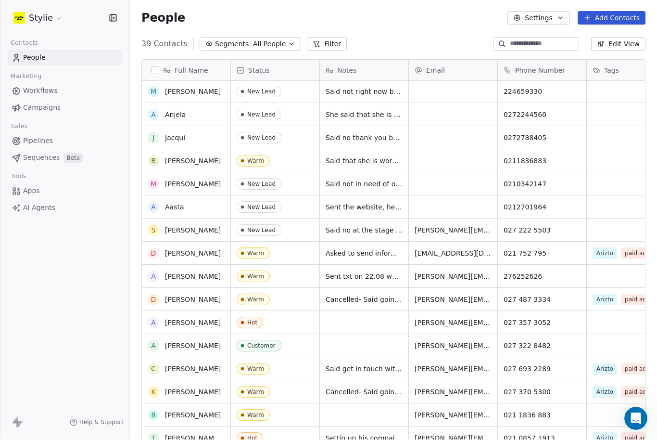
scroll to position [486, 0]
click at [320, 38] on button "Filter" at bounding box center [327, 44] width 40 height 13
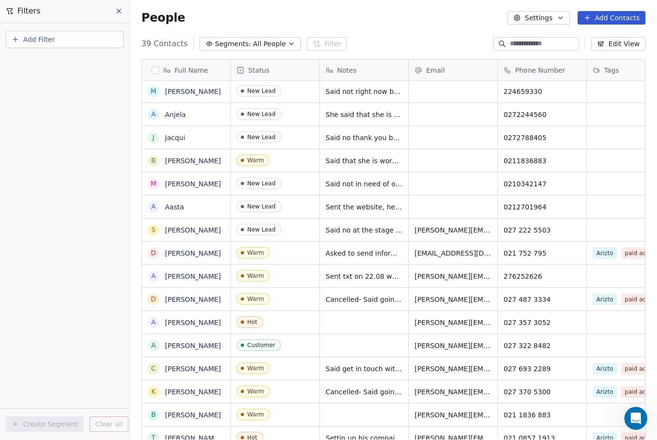
click at [292, 40] on icon "button" at bounding box center [292, 44] width 8 height 8
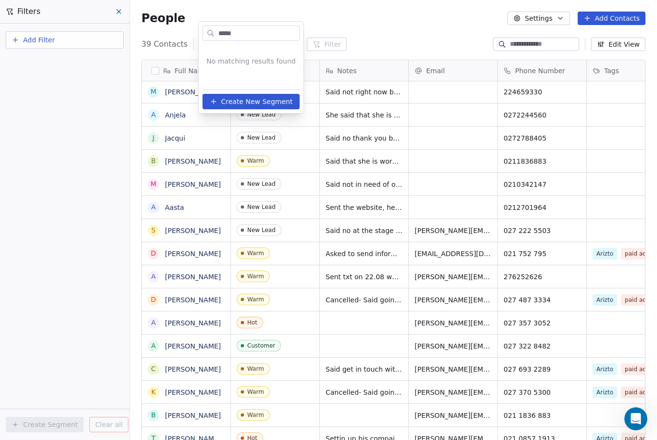
type input "*****"
click at [379, 18] on html "Stylie Contacts People Marketing Workflows Campaigns Sales Pipelines Sequences …" at bounding box center [328, 220] width 657 height 440
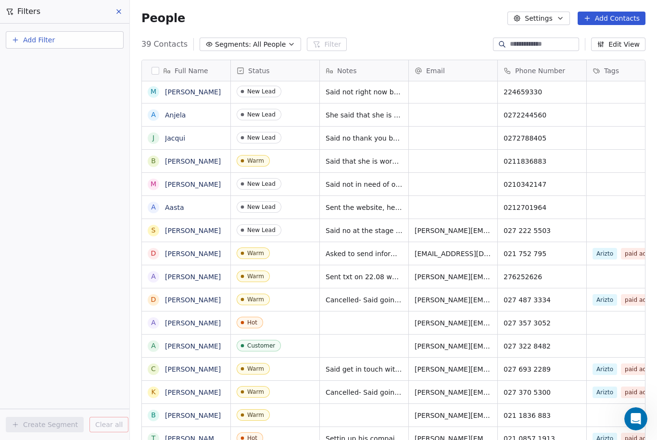
click at [117, 13] on icon at bounding box center [119, 12] width 8 height 8
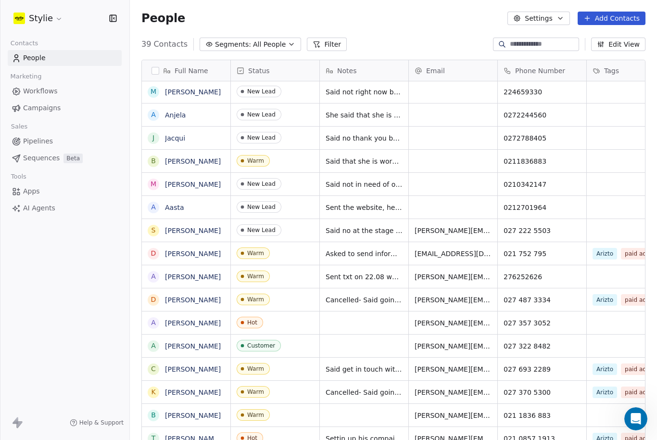
click at [15, 425] on icon at bounding box center [18, 423] width 12 height 12
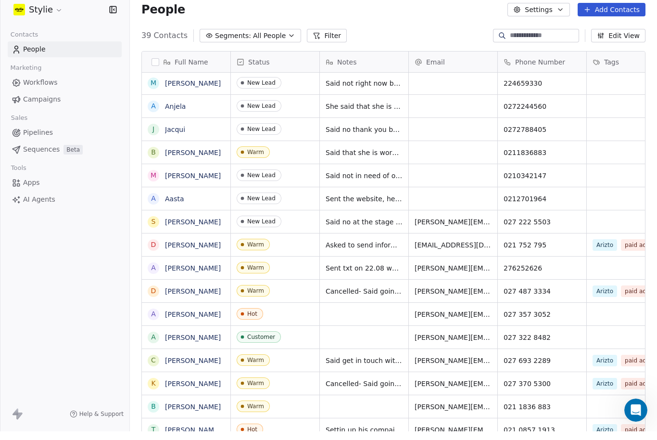
scroll to position [0, 0]
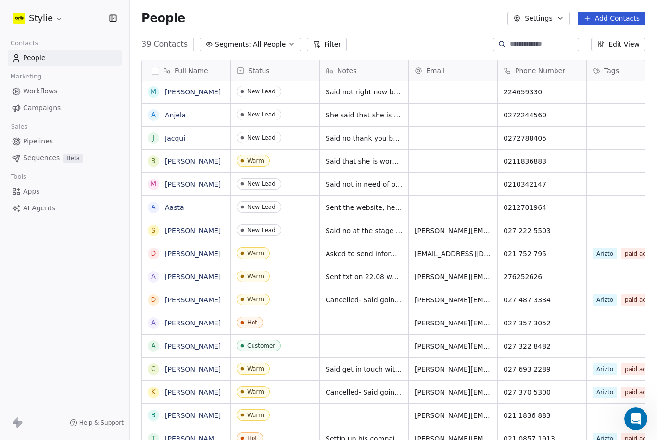
click at [108, 21] on button "button" at bounding box center [110, 18] width 13 height 10
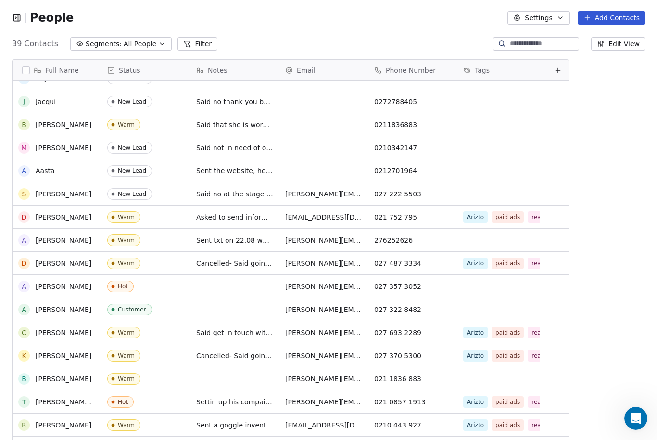
scroll to position [522, 0]
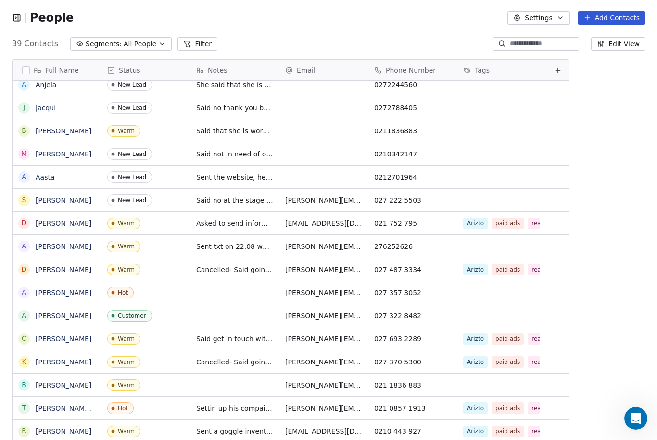
click at [555, 67] on icon at bounding box center [558, 71] width 8 height 8
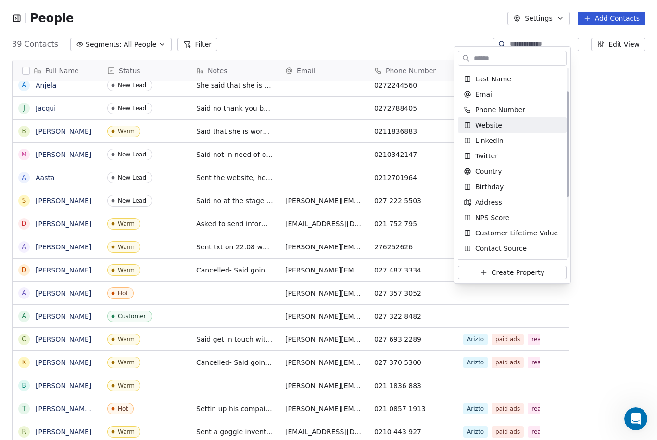
scroll to position [51, 0]
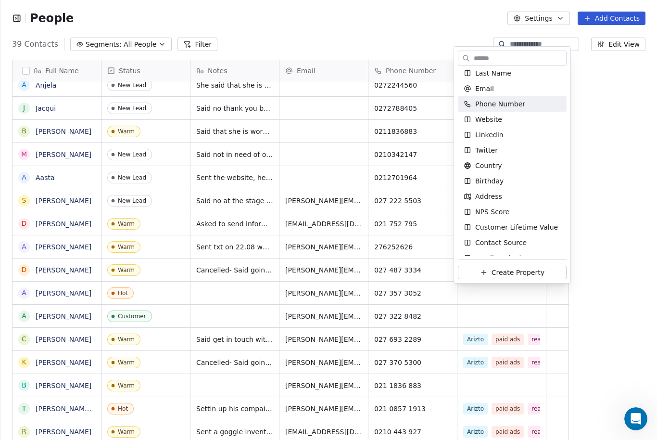
click at [609, 102] on html "People Settings Add Contacts 39 Contacts Segments: All People Filter Edit View …" at bounding box center [328, 220] width 657 height 440
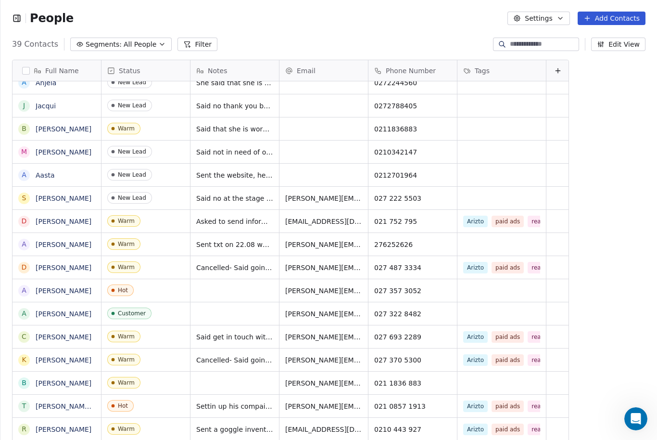
scroll to position [535, 0]
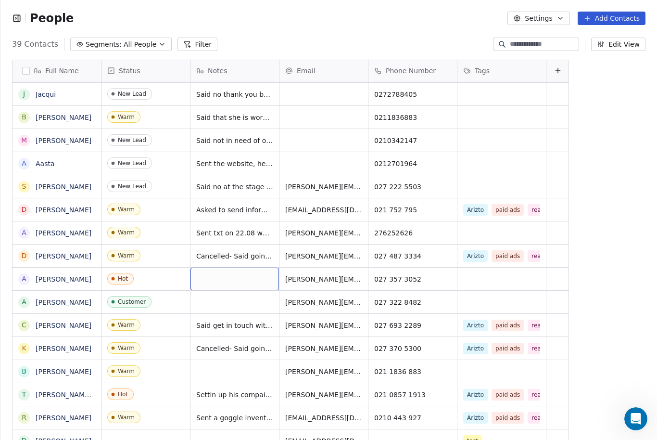
click at [229, 267] on div "grid" at bounding box center [235, 278] width 89 height 23
click at [154, 238] on html "People Settings Add Contacts 39 Contacts Segments: All People Filter Edit View …" at bounding box center [328, 220] width 657 height 440
click at [229, 267] on div "grid" at bounding box center [235, 278] width 89 height 23
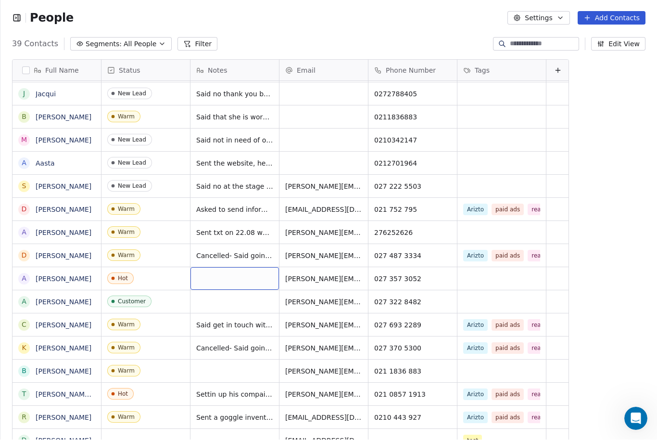
click at [229, 267] on div "grid" at bounding box center [235, 278] width 89 height 23
click at [117, 235] on html "People Settings Add Contacts 39 Contacts Segments: All People Filter Edit View …" at bounding box center [328, 220] width 657 height 440
drag, startPoint x: 121, startPoint y: 252, endPoint x: 0, endPoint y: -33, distance: 309.1
click at [0, 0] on html "People Settings Add Contacts 39 Contacts Segments: All People Filter Edit View …" at bounding box center [328, 220] width 657 height 440
click at [174, 274] on icon "grid" at bounding box center [178, 278] width 8 height 8
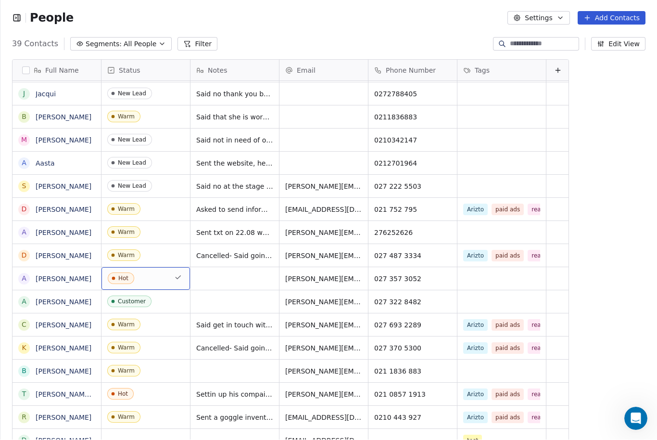
click at [171, 267] on div "Hot" at bounding box center [146, 278] width 89 height 23
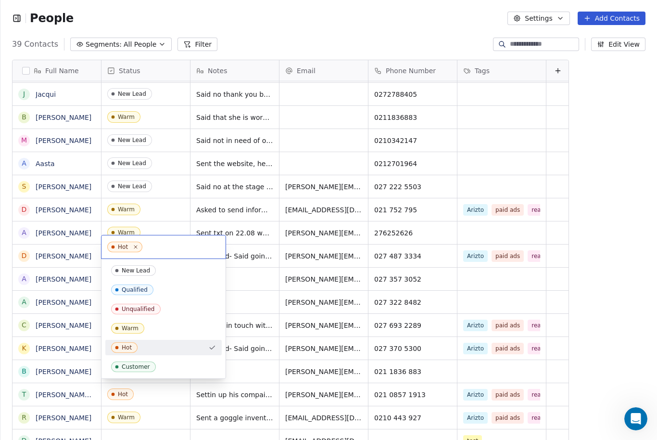
click at [124, 246] on div "Hot" at bounding box center [123, 246] width 10 height 7
click at [133, 326] on div "Warm" at bounding box center [130, 328] width 17 height 7
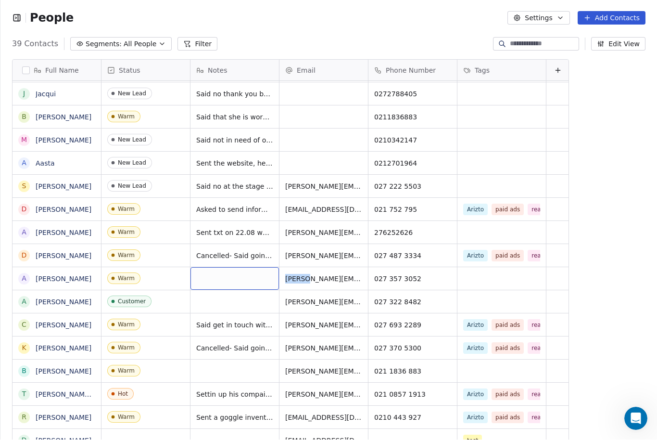
click at [209, 267] on div "grid" at bounding box center [235, 278] width 89 height 23
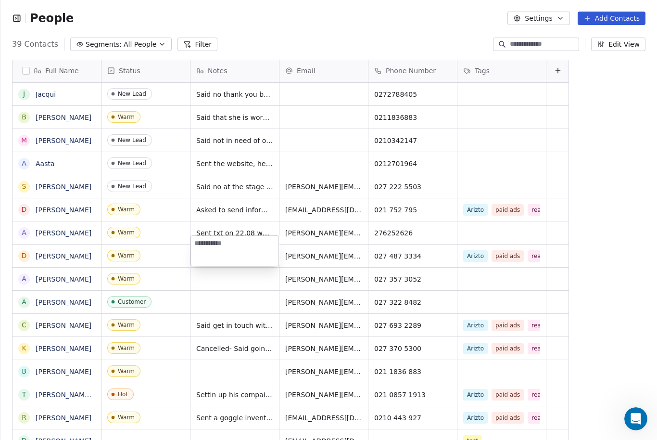
click at [206, 242] on textarea at bounding box center [235, 251] width 88 height 30
type textarea "*"
type textarea "*****"
click at [231, 211] on html "People Settings Add Contacts 39 Contacts Segments: All People Filter Edit View …" at bounding box center [328, 220] width 657 height 440
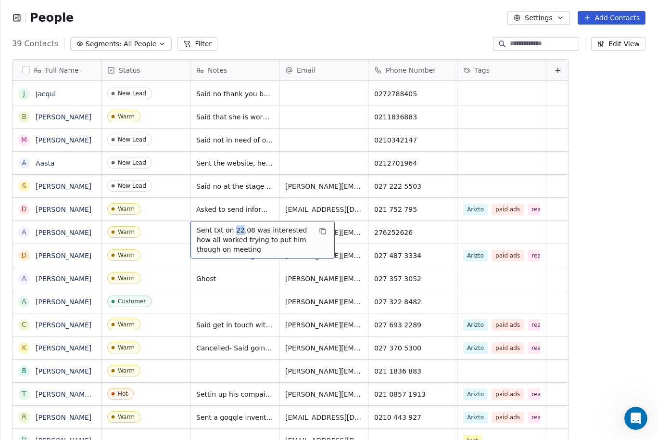
click at [241, 226] on span "Sent txt on 22.08 was interested how all worked trying to put him though on mee…" at bounding box center [254, 240] width 115 height 29
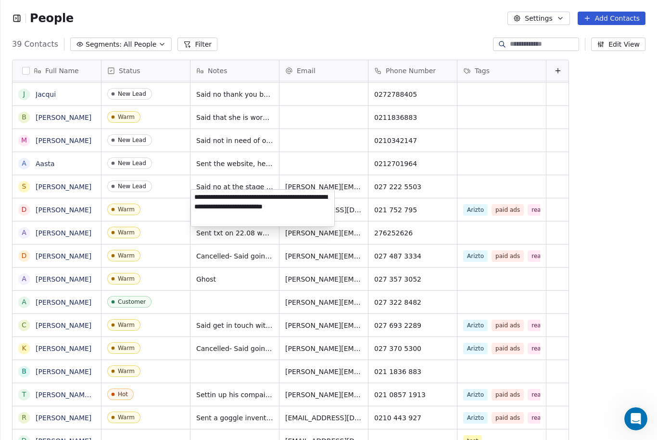
click at [245, 216] on textarea "**********" at bounding box center [262, 208] width 143 height 37
type textarea "**********"
drag, startPoint x: 237, startPoint y: 177, endPoint x: 238, endPoint y: 163, distance: 14.0
click at [238, 163] on html "People Settings Add Contacts 39 Contacts Segments: All People Filter Edit View …" at bounding box center [328, 220] width 657 height 440
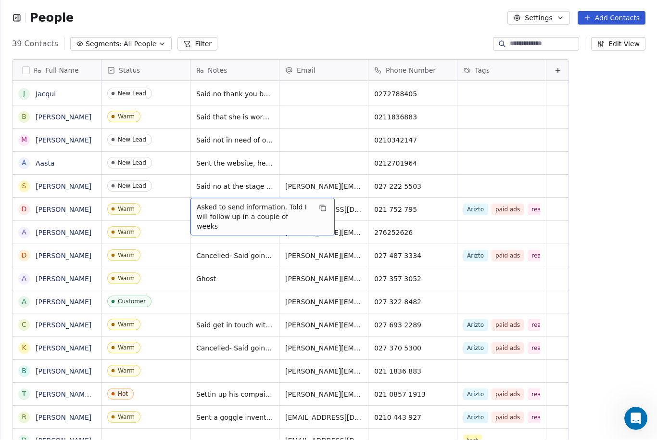
click at [318, 198] on div "Asked to send information. Told I will follow up in a couple of weeks" at bounding box center [263, 217] width 144 height 38
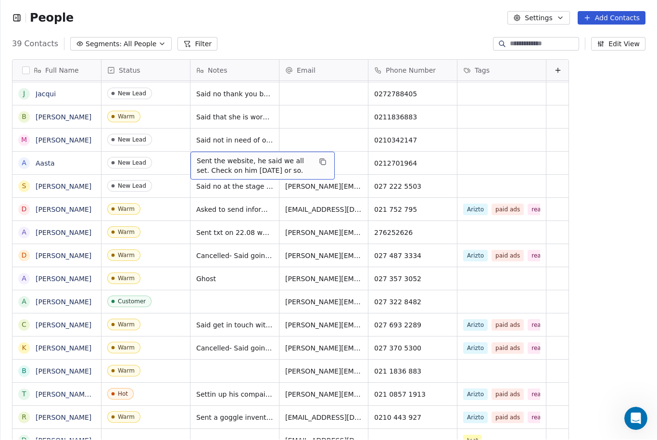
click at [283, 156] on span "Sent the website, he said we all set. Check on him [DATE] or so." at bounding box center [254, 165] width 115 height 19
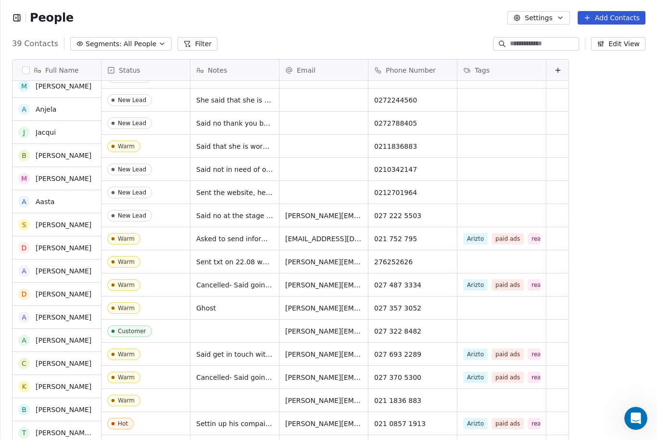
scroll to position [501, 0]
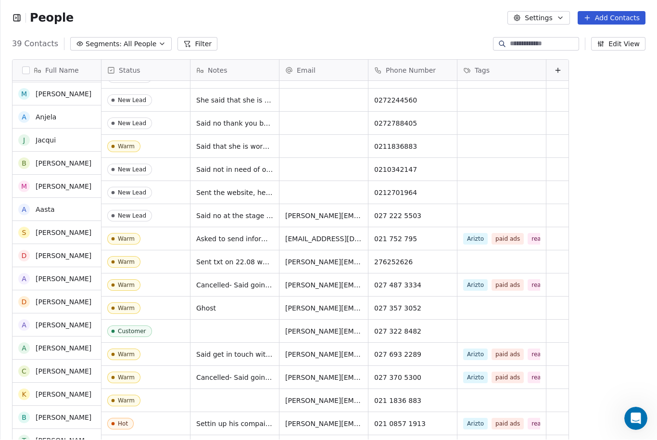
click at [67, 155] on div "[PERSON_NAME] G [PERSON_NAME] N [PERSON_NAME] M [PERSON_NAME] N [PERSON_NAME] R…" at bounding box center [57, 266] width 89 height 370
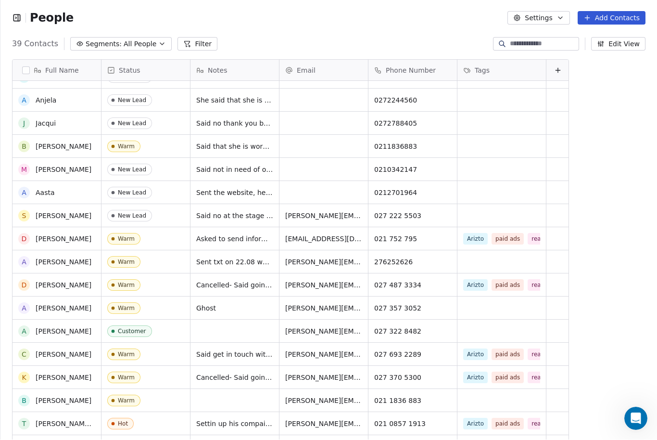
scroll to position [484, 0]
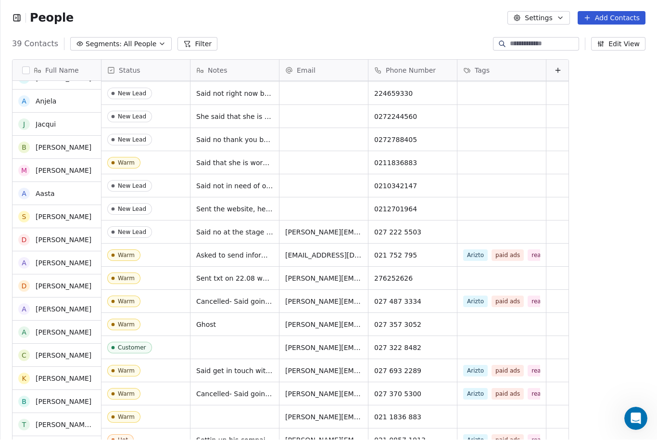
click at [72, 119] on div "[PERSON_NAME] G [PERSON_NAME] N [PERSON_NAME] M [PERSON_NAME] N [PERSON_NAME] R…" at bounding box center [57, 266] width 89 height 370
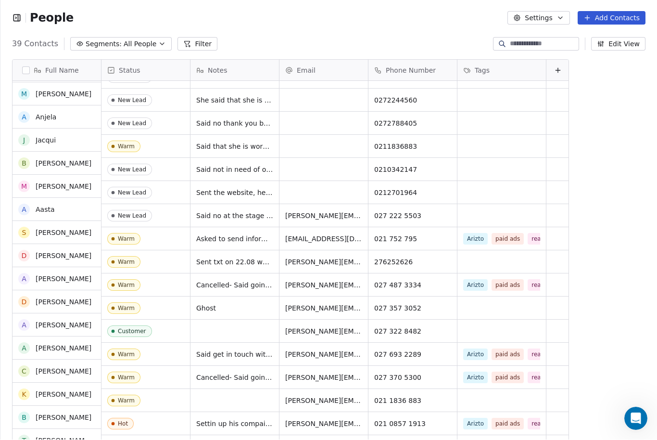
click at [474, 188] on div "Warm Said that he is business broker and will call us later this week [EMAIL_AD…" at bounding box center [336, 266] width 468 height 370
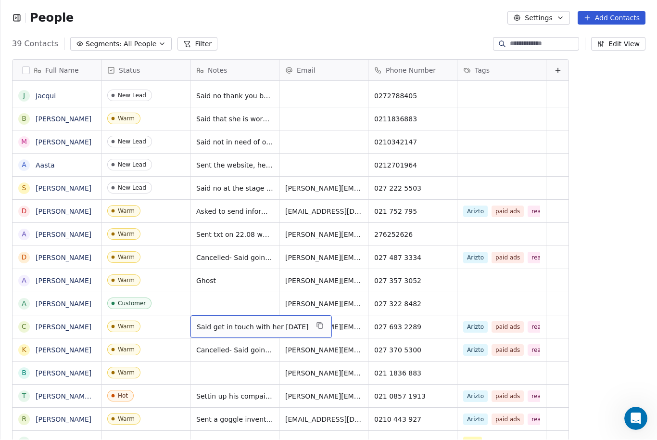
click at [259, 322] on span "Said get in touch with her [DATE]" at bounding box center [253, 327] width 112 height 10
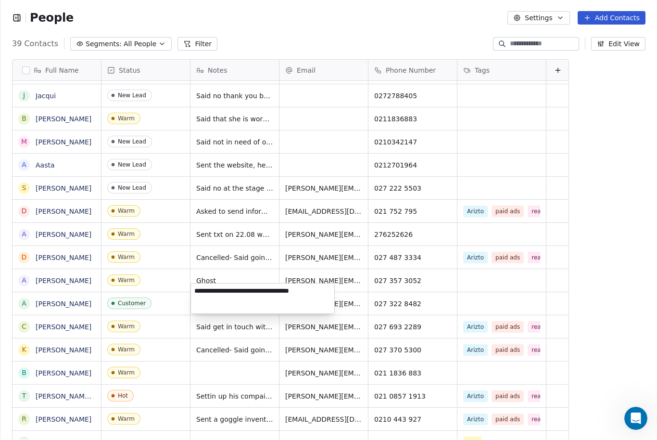
click at [259, 304] on textarea "**********" at bounding box center [262, 299] width 143 height 30
type textarea "**********"
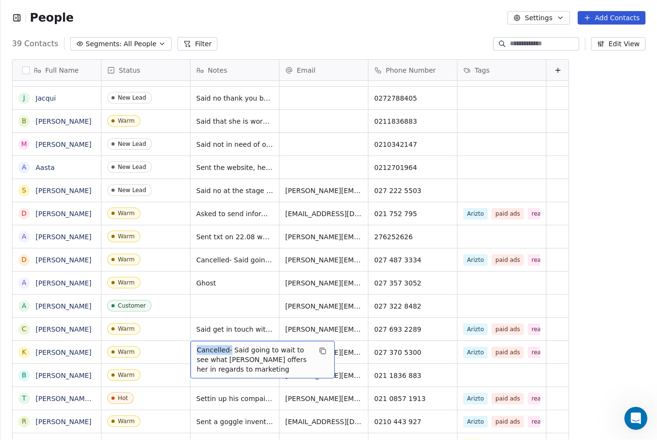
click at [231, 345] on span "Cancelled- Said going to wait to see what [PERSON_NAME] offers her in regards t…" at bounding box center [254, 359] width 115 height 29
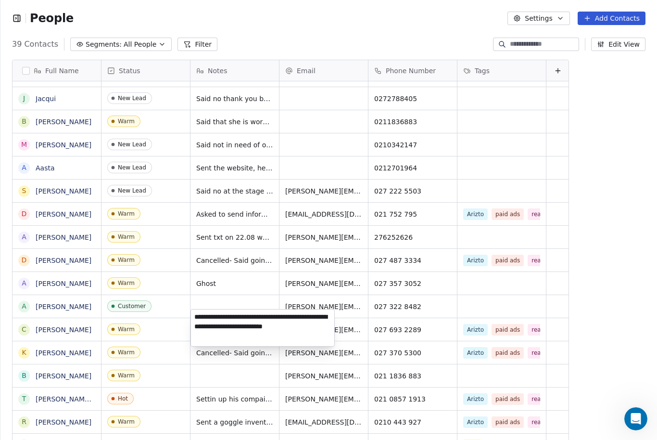
click at [255, 343] on html "People Settings Add Contacts 39 Contacts Segments: All People Filter Edit View …" at bounding box center [328, 220] width 657 height 440
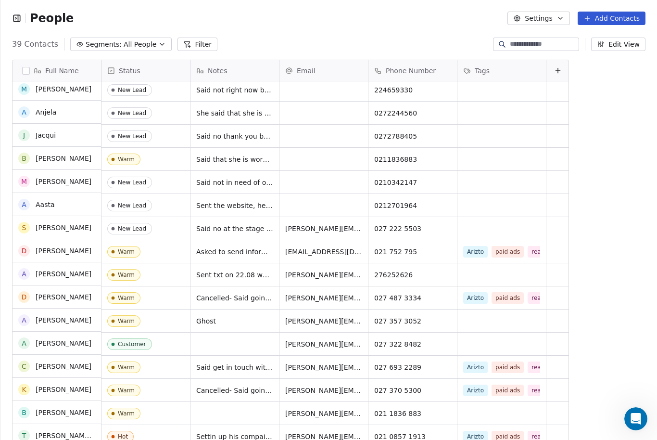
scroll to position [488, 0]
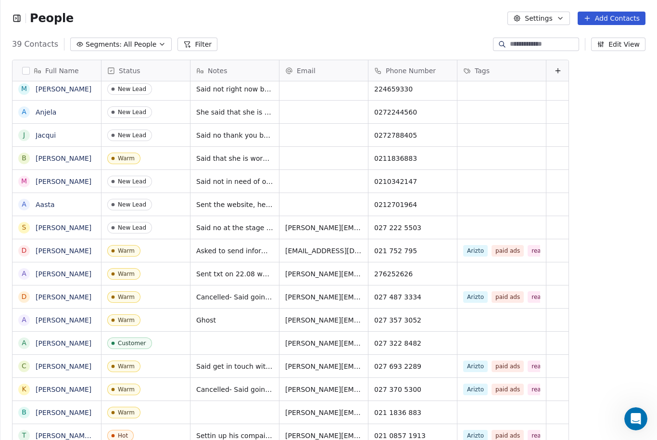
click at [655, 238] on div "Full Name G [PERSON_NAME] N [PERSON_NAME] M [PERSON_NAME] N [PERSON_NAME] R [PE…" at bounding box center [328, 245] width 657 height 387
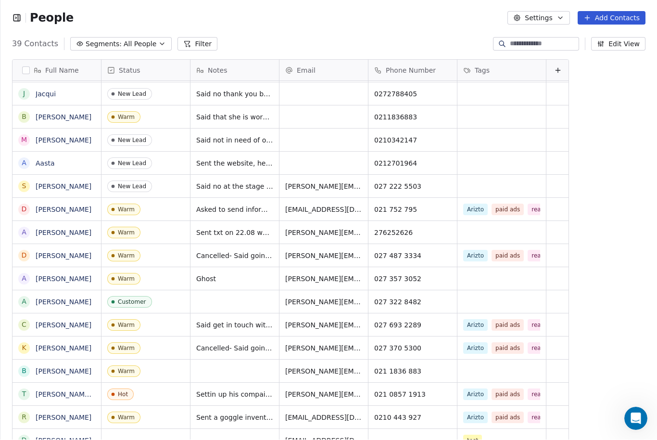
click at [263, 406] on div "Sent a goggle inventation" at bounding box center [235, 417] width 89 height 23
click at [255, 413] on span "Sent a goggle inventation" at bounding box center [234, 418] width 77 height 10
click at [250, 413] on span "Sent a goggle inventation" at bounding box center [234, 418] width 77 height 10
click at [217, 413] on span "Sent a goggle inventation" at bounding box center [234, 418] width 77 height 10
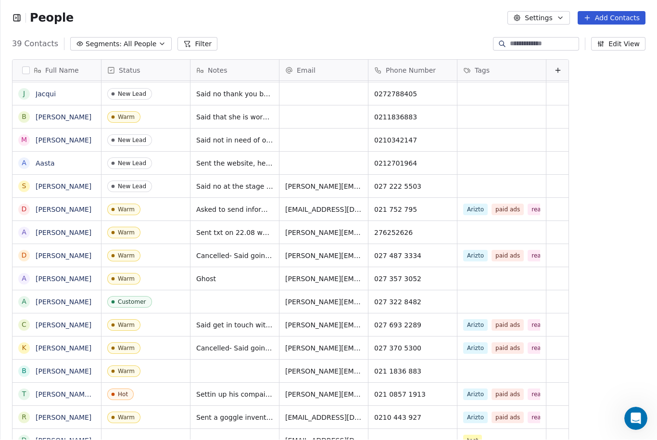
click at [217, 413] on span "Sent a goggle inventation" at bounding box center [234, 418] width 77 height 10
click at [230, 407] on div "Sent a goggle inventation" at bounding box center [249, 418] width 117 height 23
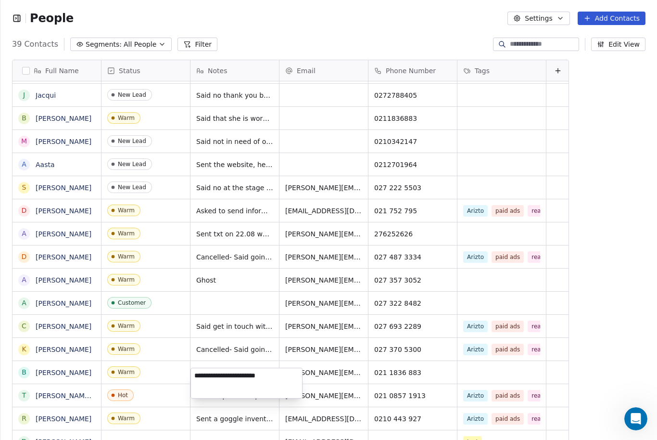
click at [290, 376] on textarea "**********" at bounding box center [246, 383] width 111 height 30
drag, startPoint x: 286, startPoint y: 376, endPoint x: 0, endPoint y: -46, distance: 509.9
click at [0, 0] on html "People Settings Add Contacts 39 Contacts Segments: All People Filter Edit View …" at bounding box center [328, 220] width 657 height 440
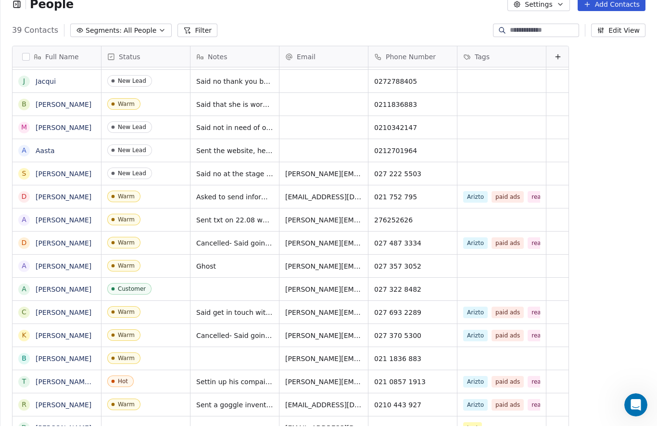
drag, startPoint x: 0, startPoint y: -46, endPoint x: 280, endPoint y: 373, distance: 504.9
click at [0, 0] on html "People Settings Add Contacts 39 Contacts Segments: All People Filter Edit View …" at bounding box center [328, 220] width 657 height 440
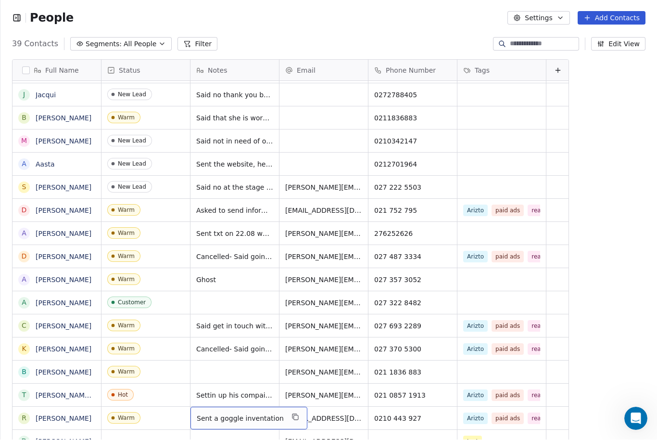
click at [264, 414] on span "Sent a goggle inventation" at bounding box center [240, 419] width 87 height 10
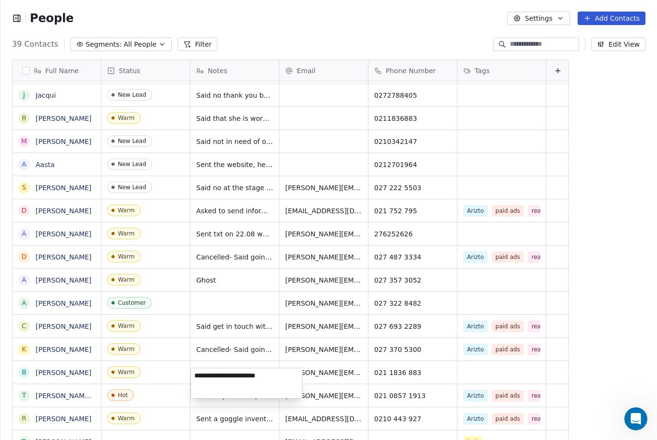
click at [280, 372] on textarea "**********" at bounding box center [246, 383] width 111 height 30
click at [0, 0] on html "People Settings Add Contacts 39 Contacts Segments: All People Filter Edit View …" at bounding box center [328, 220] width 657 height 440
click at [198, 381] on textarea "**********" at bounding box center [246, 383] width 111 height 30
drag, startPoint x: 198, startPoint y: 381, endPoint x: 0, endPoint y: -32, distance: 458.6
click at [0, 0] on html "People Settings Add Contacts 39 Contacts Segments: All People Filter Edit View …" at bounding box center [328, 220] width 657 height 440
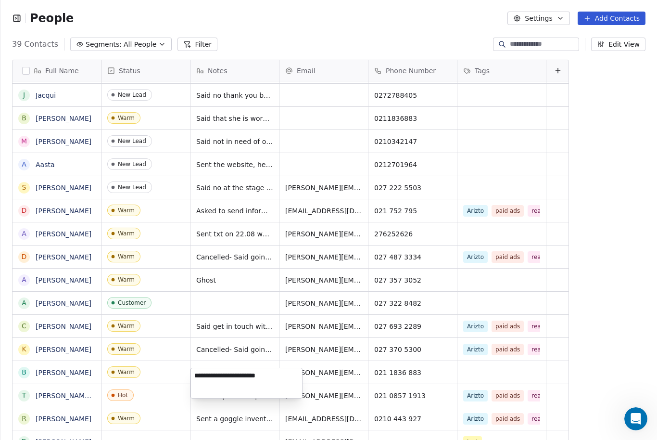
click at [198, 381] on textarea "**********" at bounding box center [246, 383] width 111 height 30
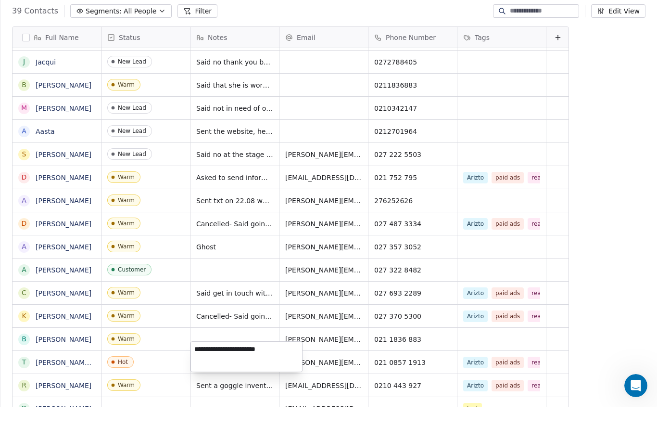
click at [281, 375] on textarea "**********" at bounding box center [246, 390] width 111 height 30
type textarea "**********"
click at [589, 342] on html "People Settings Add Contacts 39 Contacts Segments: All People Filter Edit View …" at bounding box center [328, 220] width 657 height 440
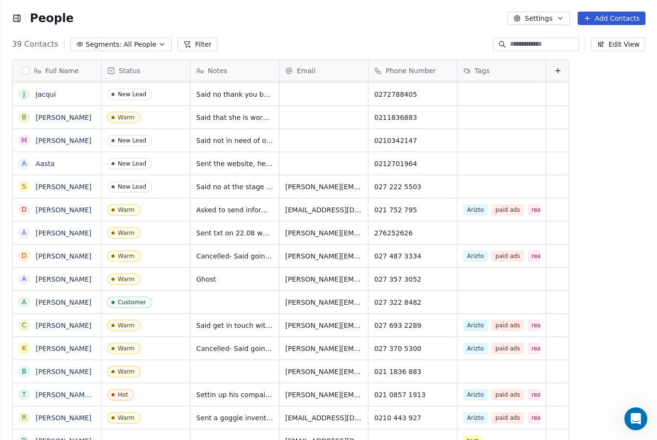
scroll to position [515, 0]
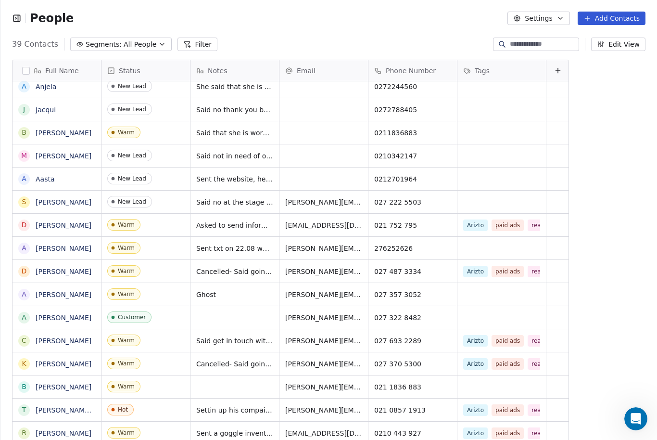
click at [160, 40] on icon "button" at bounding box center [162, 44] width 8 height 8
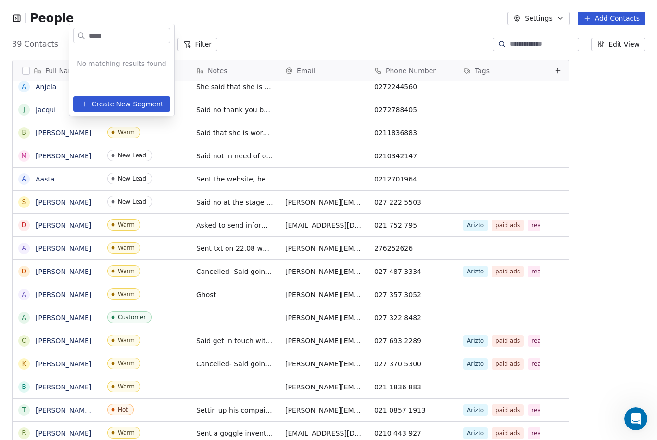
scroll to position [29, 0]
click at [127, 106] on span "Create New Segment" at bounding box center [128, 104] width 72 height 10
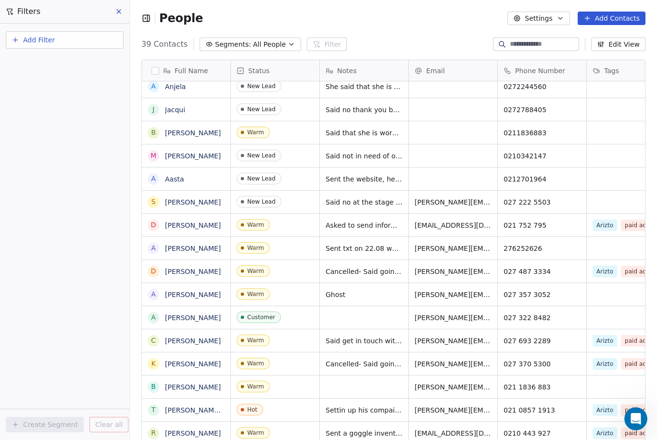
scroll to position [29, 0]
click at [89, 31] on button "Add Filter" at bounding box center [65, 39] width 118 height 17
click at [75, 79] on html "Filters Add Filter Create Segment Clear all People Settings Add Contacts 39 Con…" at bounding box center [328, 220] width 657 height 440
click at [275, 39] on span "All People" at bounding box center [269, 44] width 33 height 10
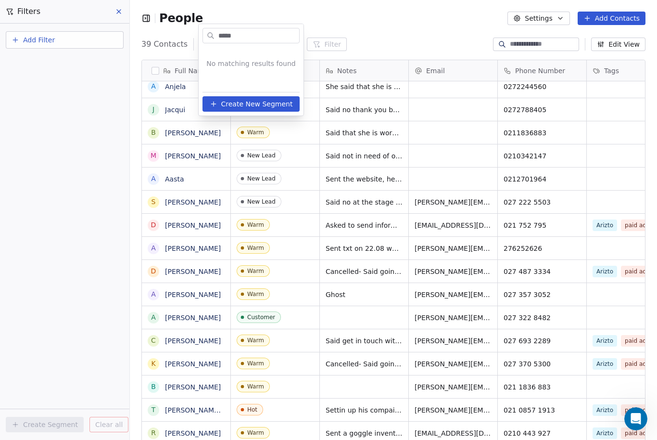
scroll to position [29, 0]
drag, startPoint x: 245, startPoint y: 34, endPoint x: 212, endPoint y: 34, distance: 33.2
click at [212, 34] on div "*****" at bounding box center [251, 35] width 97 height 15
type input "*******"
click at [235, 101] on span "Create New Segment" at bounding box center [257, 104] width 72 height 10
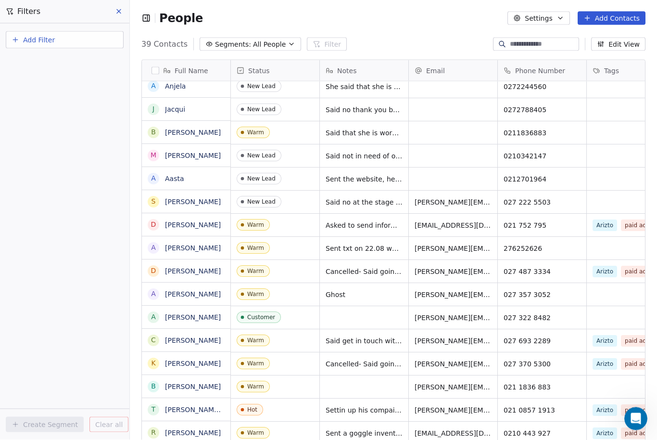
click at [274, 39] on span "All People" at bounding box center [269, 44] width 33 height 10
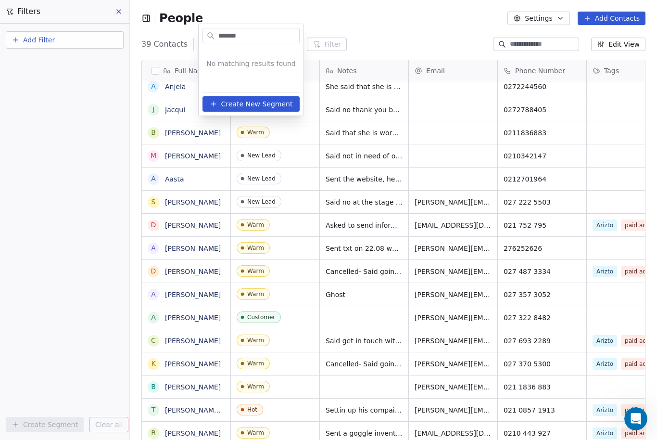
click at [217, 107] on icon at bounding box center [214, 104] width 8 height 8
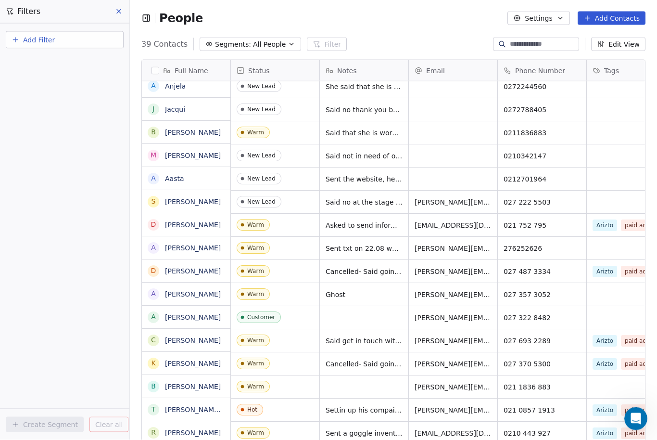
click at [68, 64] on div "Add Filter Create Segment Clear all" at bounding box center [64, 232] width 129 height 416
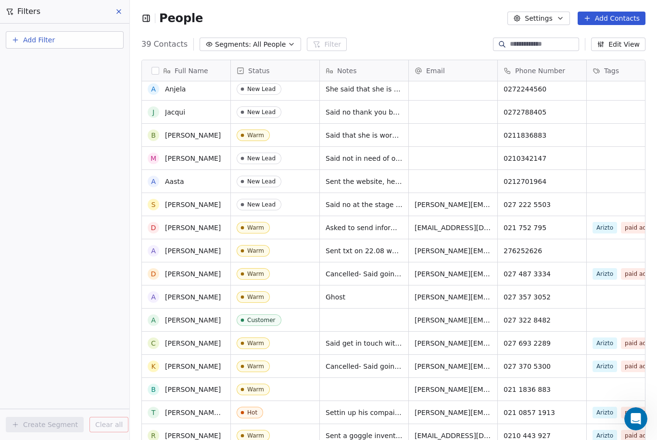
scroll to position [512, 0]
click at [81, 31] on button "Add Filter" at bounding box center [65, 39] width 118 height 17
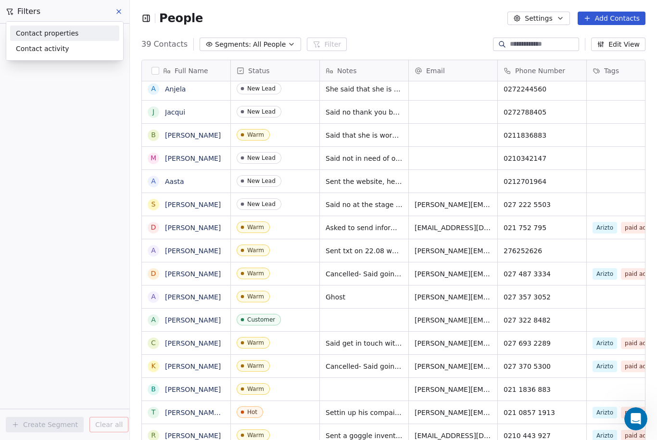
click at [13, 12] on html "Filters Add Filter Create Segment Clear all People Settings Add Contacts 39 Con…" at bounding box center [328, 220] width 657 height 440
click at [13, 36] on icon "button" at bounding box center [16, 40] width 8 height 8
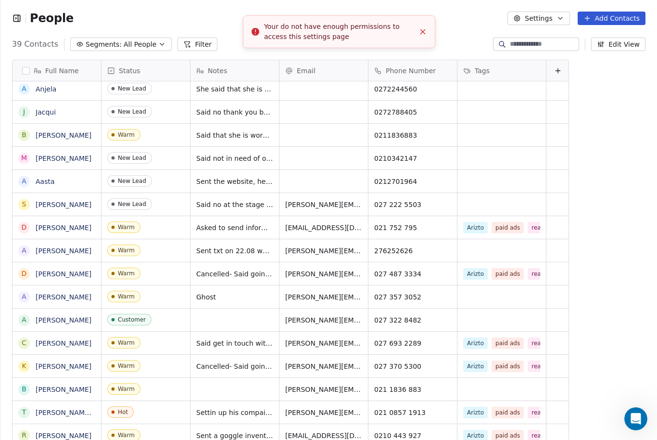
click at [19, 17] on icon "button" at bounding box center [17, 18] width 10 height 10
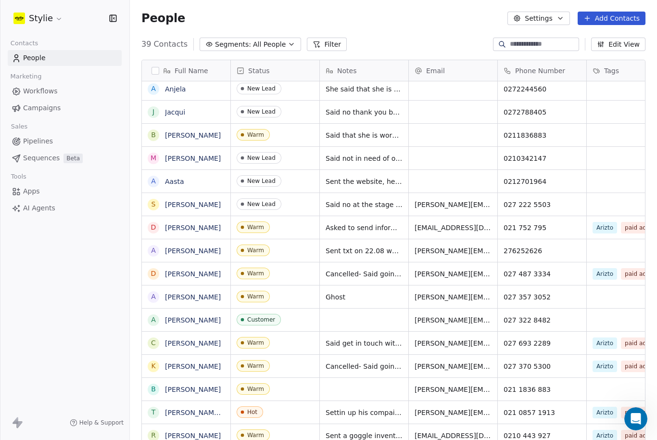
click at [27, 110] on span "Campaigns" at bounding box center [42, 108] width 38 height 10
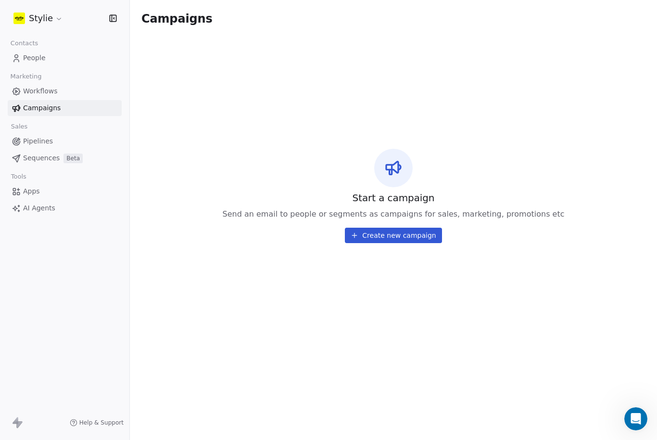
click at [43, 94] on span "Workflows" at bounding box center [40, 91] width 35 height 10
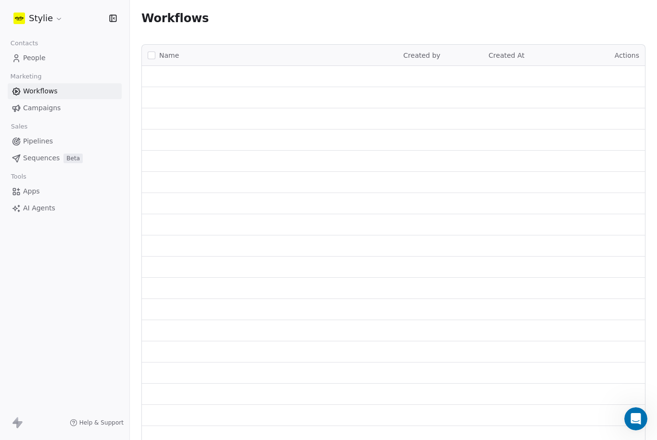
click at [40, 61] on span "People" at bounding box center [34, 58] width 23 height 10
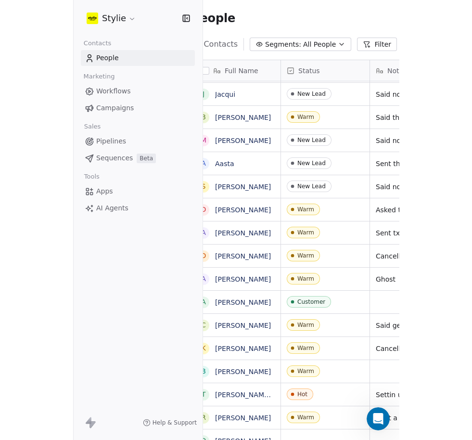
scroll to position [0, 0]
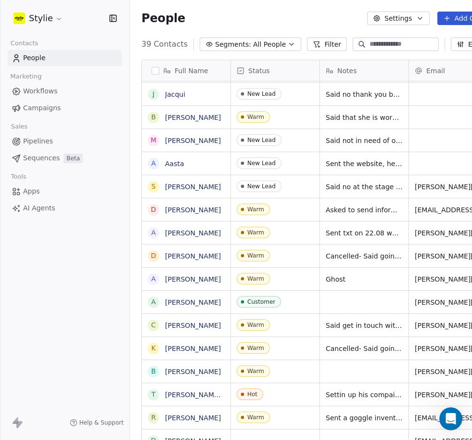
click at [460, 21] on button "Add Contacts" at bounding box center [471, 18] width 68 height 13
click at [429, 41] on span "Create new contact" at bounding box center [427, 39] width 66 height 10
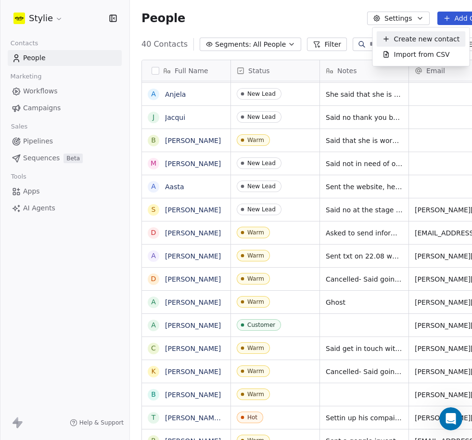
scroll to position [415, 404]
click at [451, 17] on icon at bounding box center [447, 18] width 8 height 8
click at [394, 38] on span "Create new contact" at bounding box center [427, 39] width 66 height 10
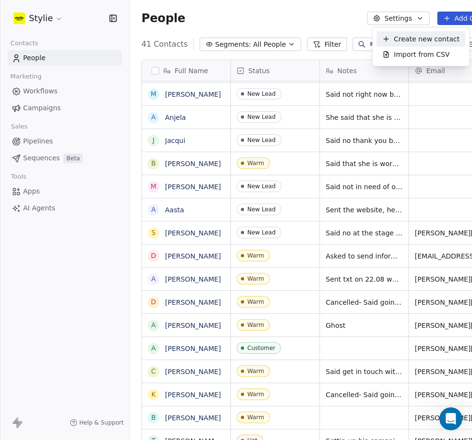
scroll to position [415, 403]
click at [451, 22] on icon at bounding box center [447, 18] width 8 height 8
click at [407, 44] on div "Create new contact" at bounding box center [421, 38] width 89 height 15
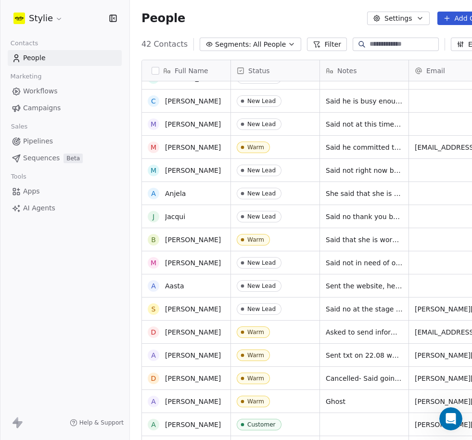
scroll to position [481, 0]
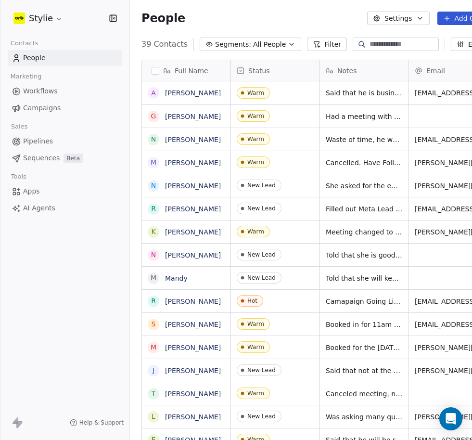
click at [451, 18] on icon at bounding box center [447, 18] width 8 height 8
click at [426, 38] on span "Create new contact" at bounding box center [427, 39] width 66 height 10
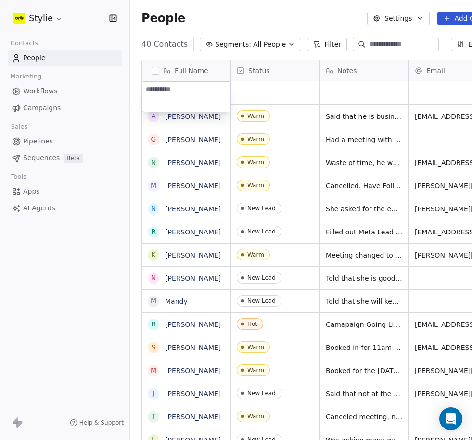
scroll to position [415, 404]
click at [158, 98] on textarea at bounding box center [186, 97] width 88 height 30
click at [165, 89] on textarea at bounding box center [186, 97] width 88 height 30
paste textarea "***"
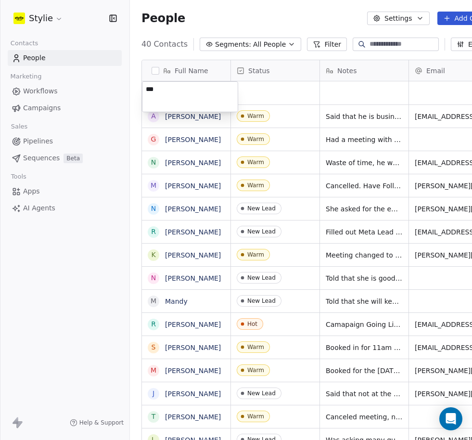
click at [198, 101] on textarea "***" at bounding box center [189, 97] width 95 height 30
paste textarea "***"
click at [212, 90] on textarea "*******" at bounding box center [189, 97] width 95 height 30
drag, startPoint x: 187, startPoint y: 90, endPoint x: 164, endPoint y: 86, distance: 22.9
click at [164, 86] on textarea "*******" at bounding box center [189, 97] width 95 height 30
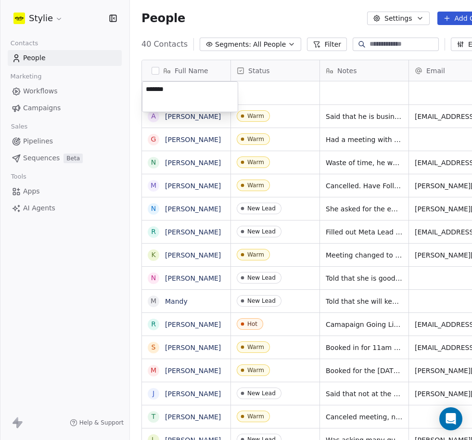
paste textarea "**********"
type textarea "**********"
click at [264, 43] on html "Stylie Contacts People Marketing Workflows Campaigns Sales Pipelines Sequences …" at bounding box center [236, 220] width 472 height 440
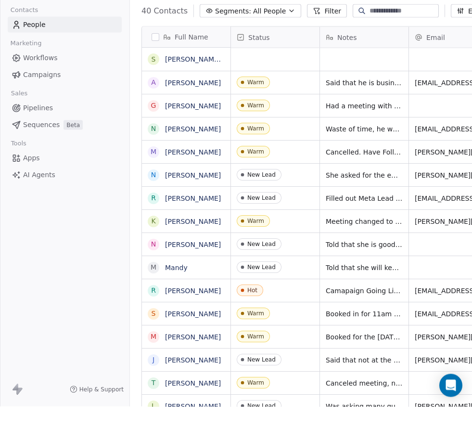
scroll to position [32, 0]
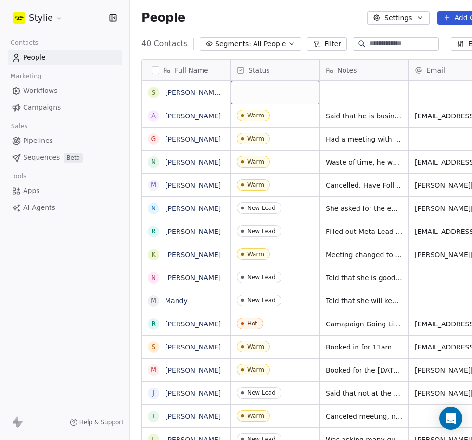
click at [264, 81] on div "grid" at bounding box center [275, 92] width 89 height 23
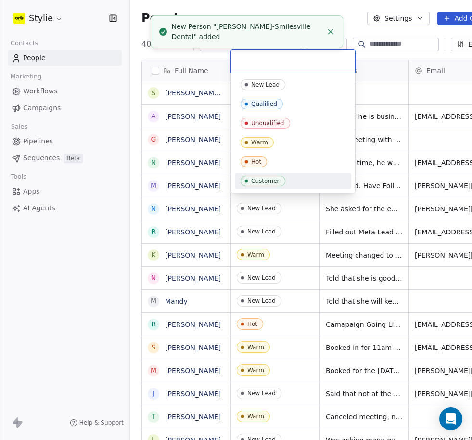
click at [268, 180] on div "Customer" at bounding box center [265, 181] width 28 height 7
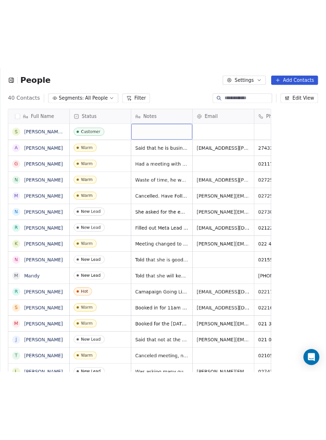
scroll to position [0, 0]
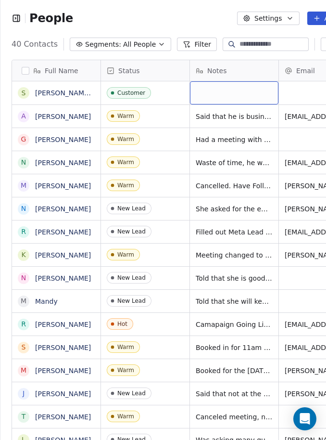
click at [218, 91] on div "grid" at bounding box center [234, 92] width 89 height 23
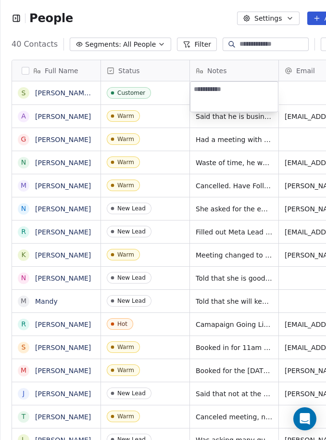
click at [219, 91] on textarea at bounding box center [235, 97] width 88 height 30
type textarea "**********"
click at [301, 97] on html "People Settings Add Contacts 40 Contacts Segments: All People Filter Edit View …" at bounding box center [163, 220] width 326 height 440
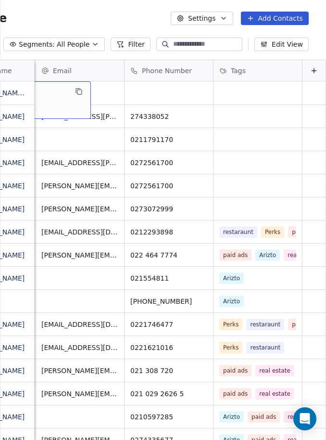
scroll to position [0, 71]
click at [277, 15] on button "Add Contacts" at bounding box center [275, 18] width 68 height 13
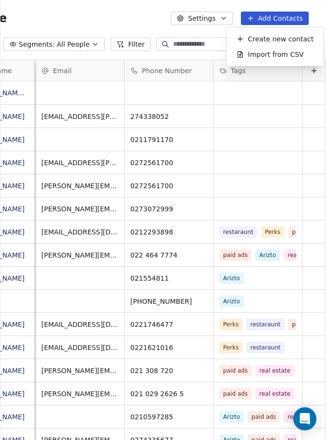
click at [274, 37] on span "Create new contact" at bounding box center [281, 39] width 66 height 10
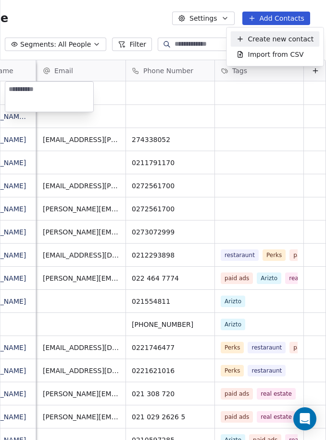
scroll to position [415, 403]
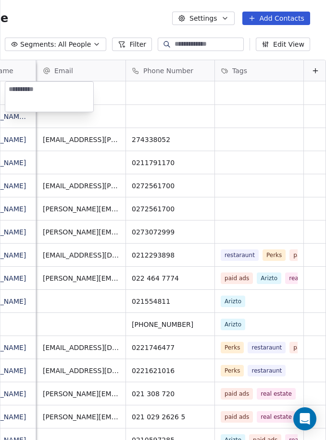
click at [268, 43] on html "People Settings Add Contacts 41 Contacts Segments: All People Filter Edit View …" at bounding box center [163, 220] width 326 height 440
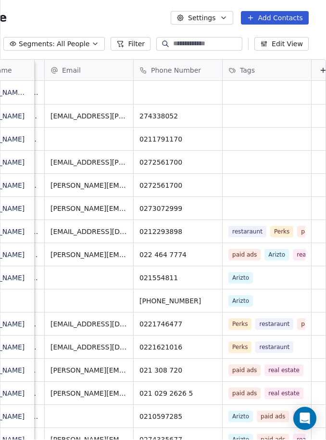
scroll to position [9, 0]
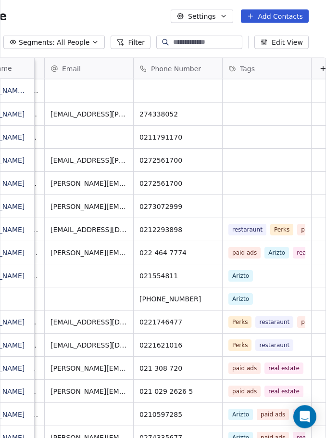
click at [280, 12] on button "Add Contacts" at bounding box center [275, 18] width 68 height 13
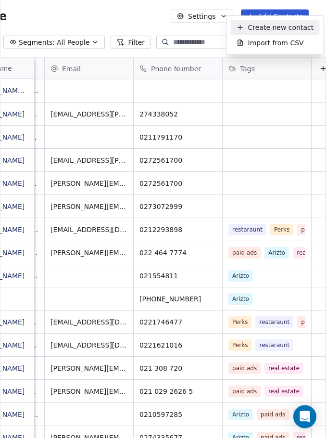
scroll to position [12, 0]
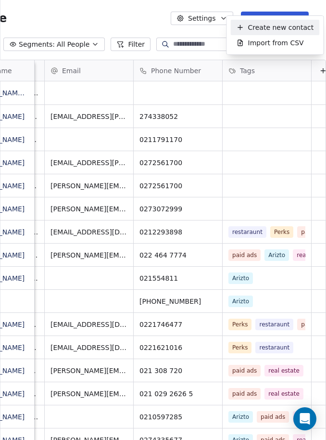
click at [265, 26] on span "Create new contact" at bounding box center [281, 28] width 66 height 10
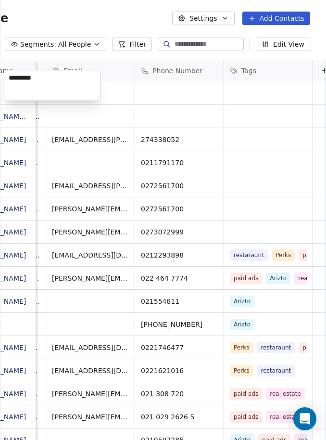
click at [72, 84] on textarea "*********" at bounding box center [52, 85] width 95 height 30
click at [75, 79] on textarea "*********" at bounding box center [52, 86] width 95 height 30
click at [68, 81] on textarea "*********" at bounding box center [52, 86] width 95 height 30
click at [69, 83] on textarea "*********" at bounding box center [52, 86] width 95 height 30
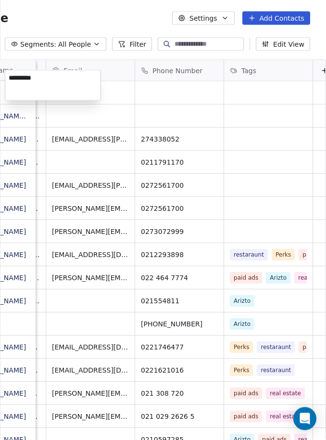
paste textarea "**********"
type textarea "**********"
click at [165, 86] on html "People Settings Add Contacts 41 Contacts Segments: All People Filter Edit View …" at bounding box center [163, 220] width 326 height 440
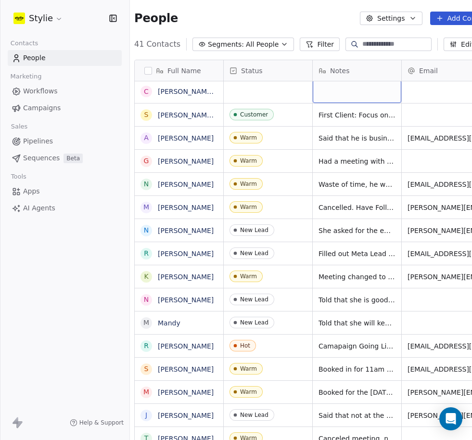
scroll to position [0, 0]
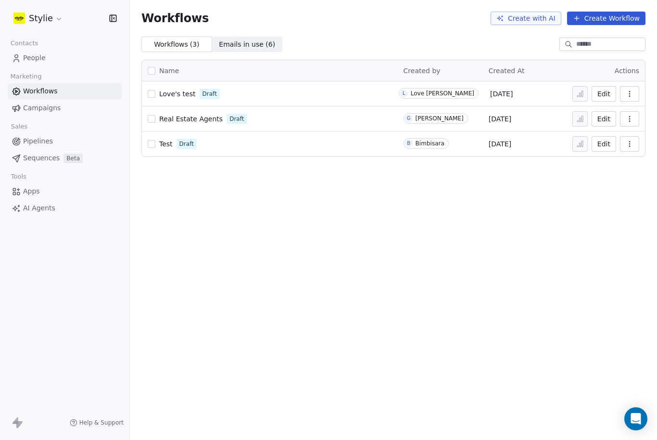
click at [61, 62] on link "People" at bounding box center [65, 58] width 114 height 16
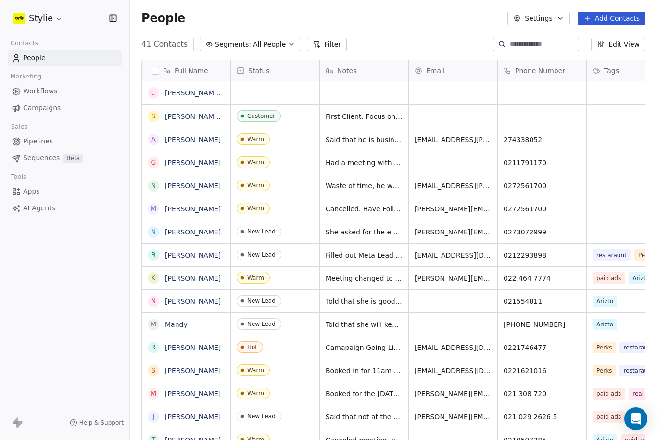
scroll to position [415, 527]
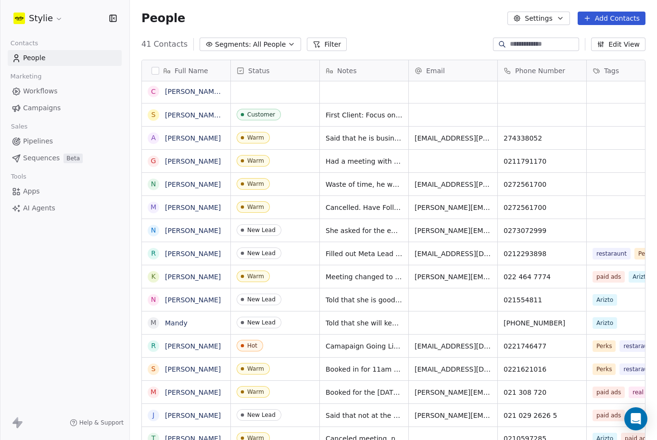
click at [471, 20] on button "Add Contacts" at bounding box center [612, 18] width 68 height 13
click at [398, 21] on html "Stylie Contacts People Marketing Workflows Campaigns Sales Pipelines Sequences …" at bounding box center [328, 220] width 657 height 440
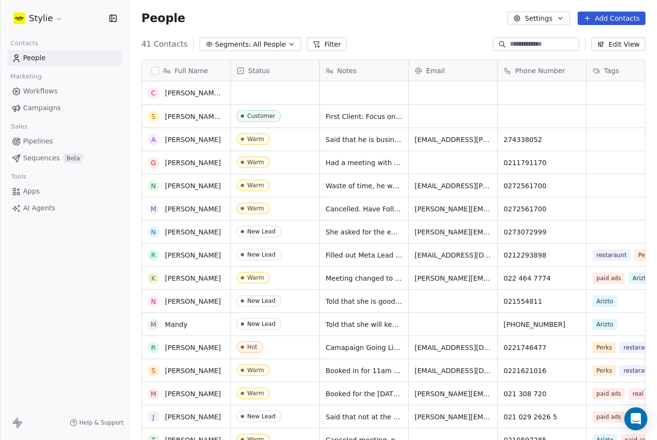
scroll to position [0, 0]
